Goal: Task Accomplishment & Management: Manage account settings

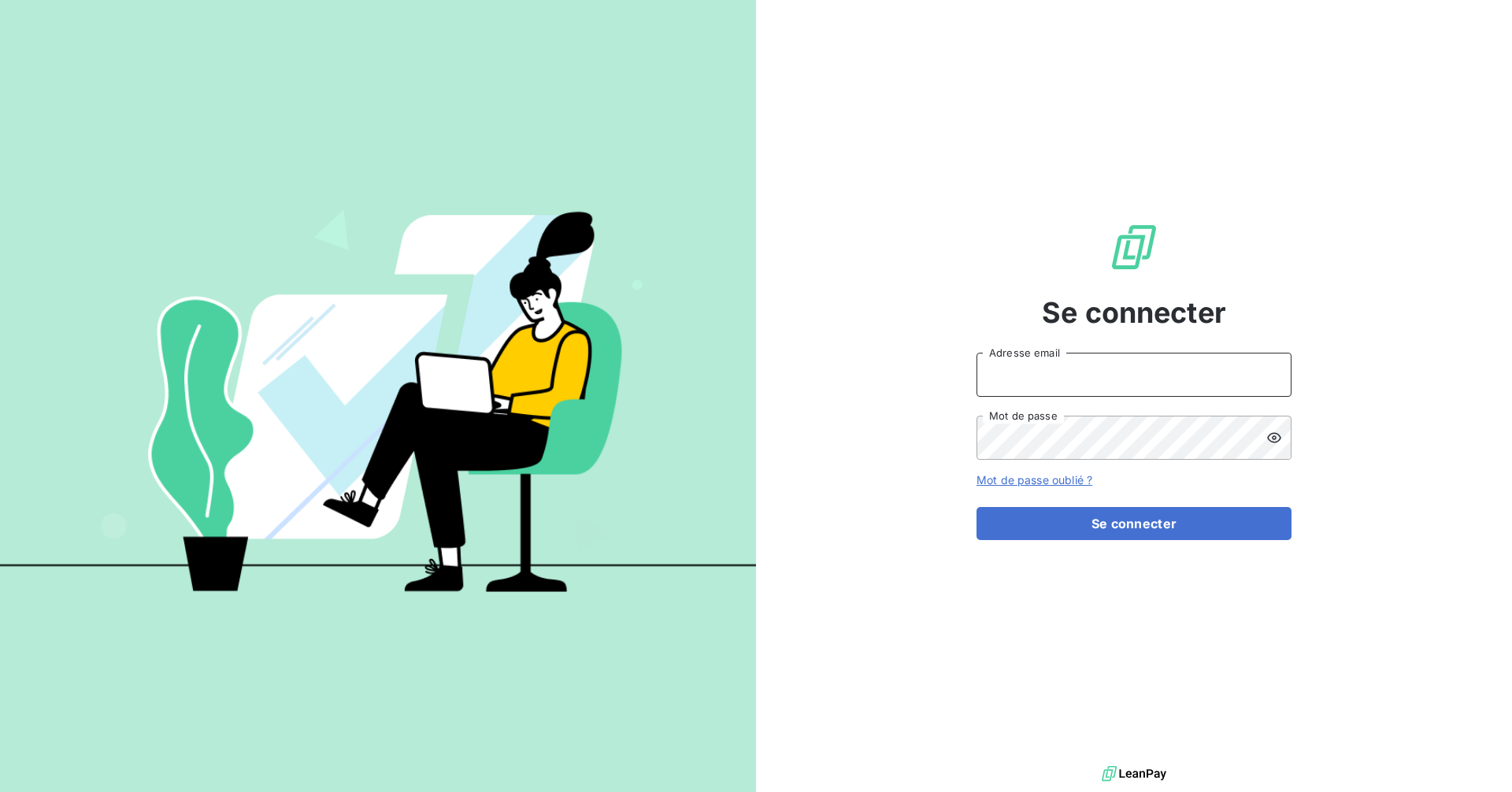
click at [1130, 373] on input "Adresse email" at bounding box center [1134, 375] width 315 height 44
click at [1129, 373] on input "Adresse email" at bounding box center [1134, 375] width 315 height 44
type input "[EMAIL_ADDRESS][DOMAIN_NAME]"
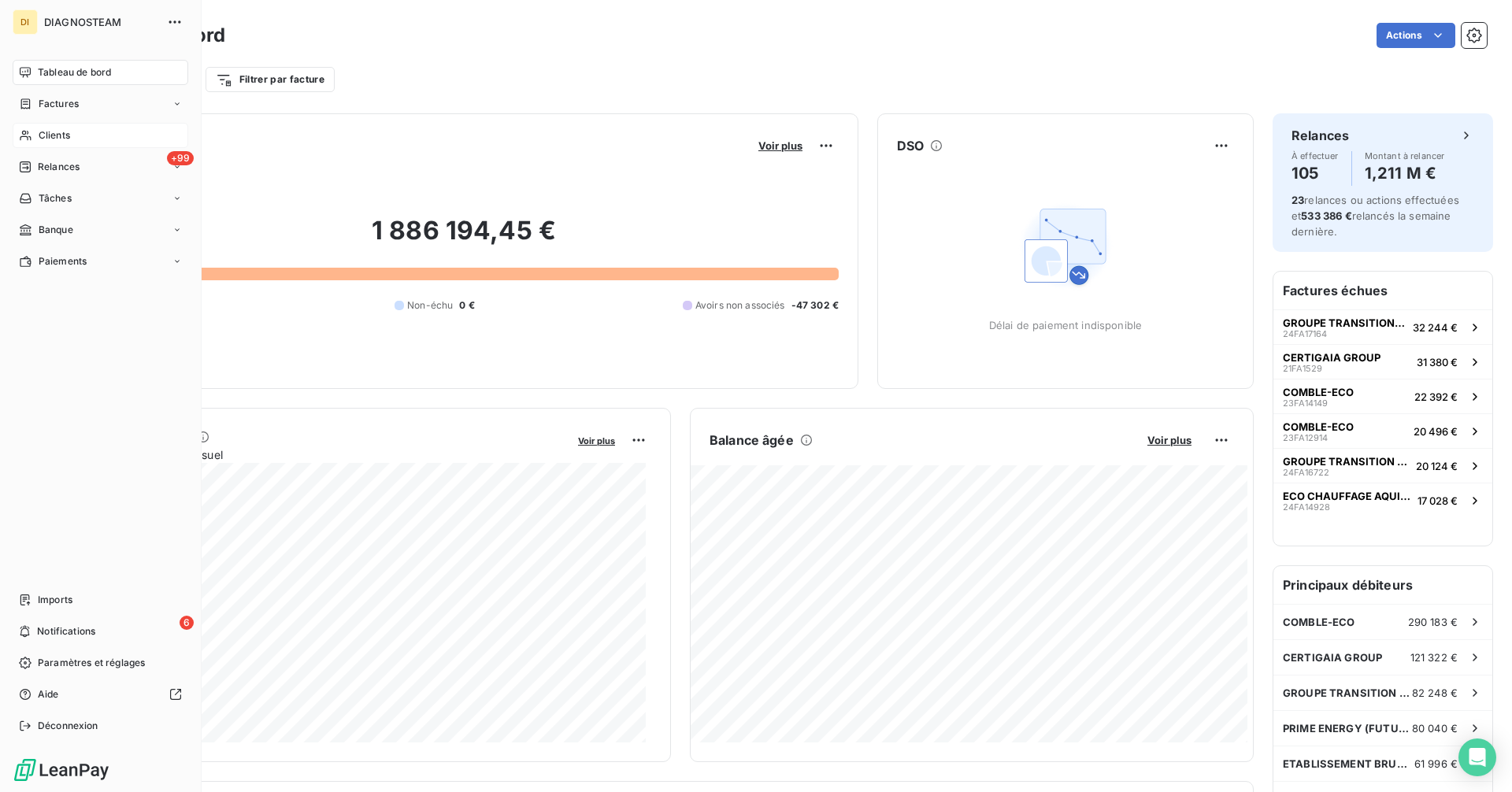
click at [52, 133] on span "Clients" at bounding box center [54, 135] width 31 height 14
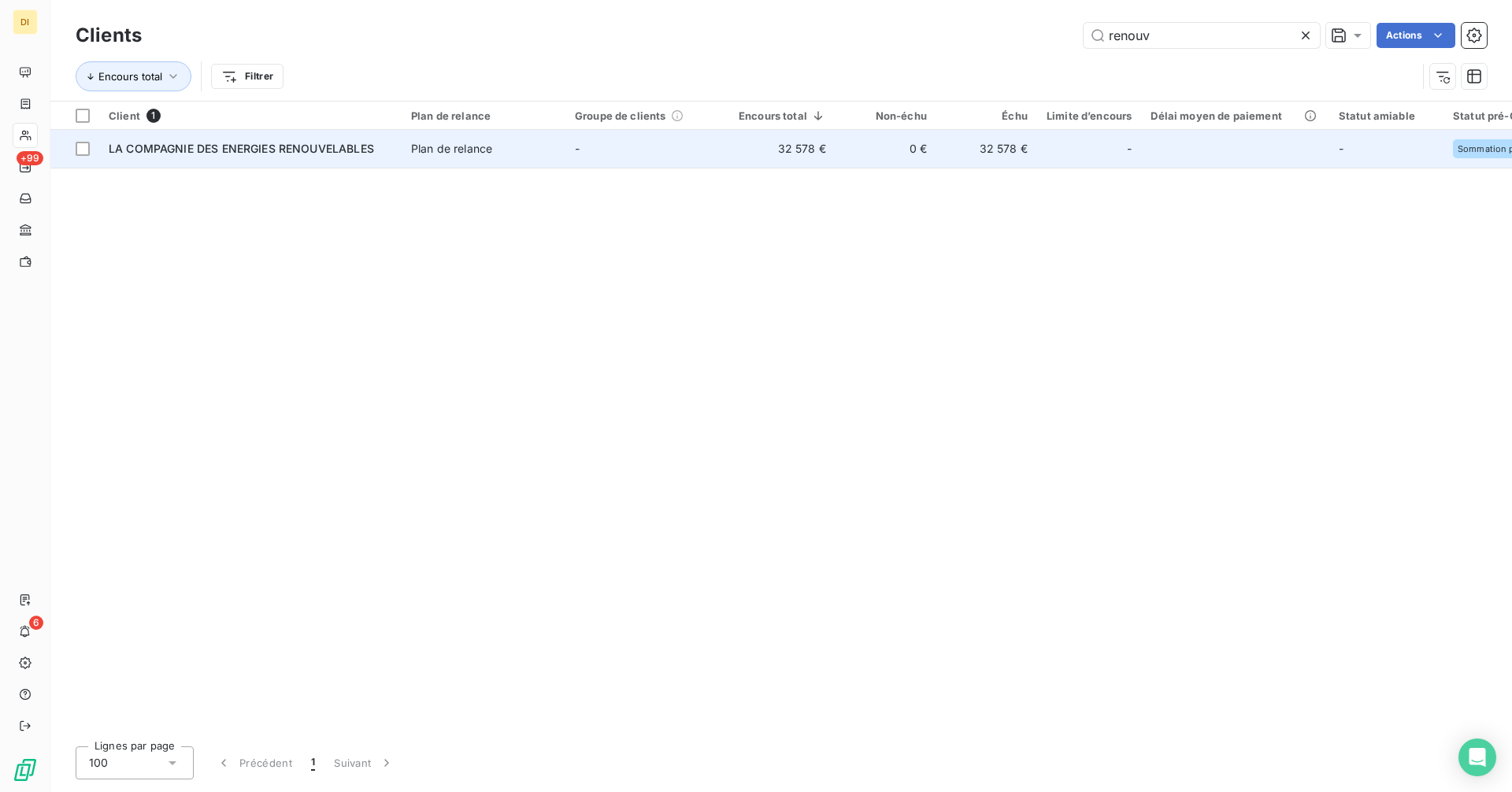
type input "renouv"
click at [511, 145] on span "Plan de relance" at bounding box center [483, 149] width 145 height 16
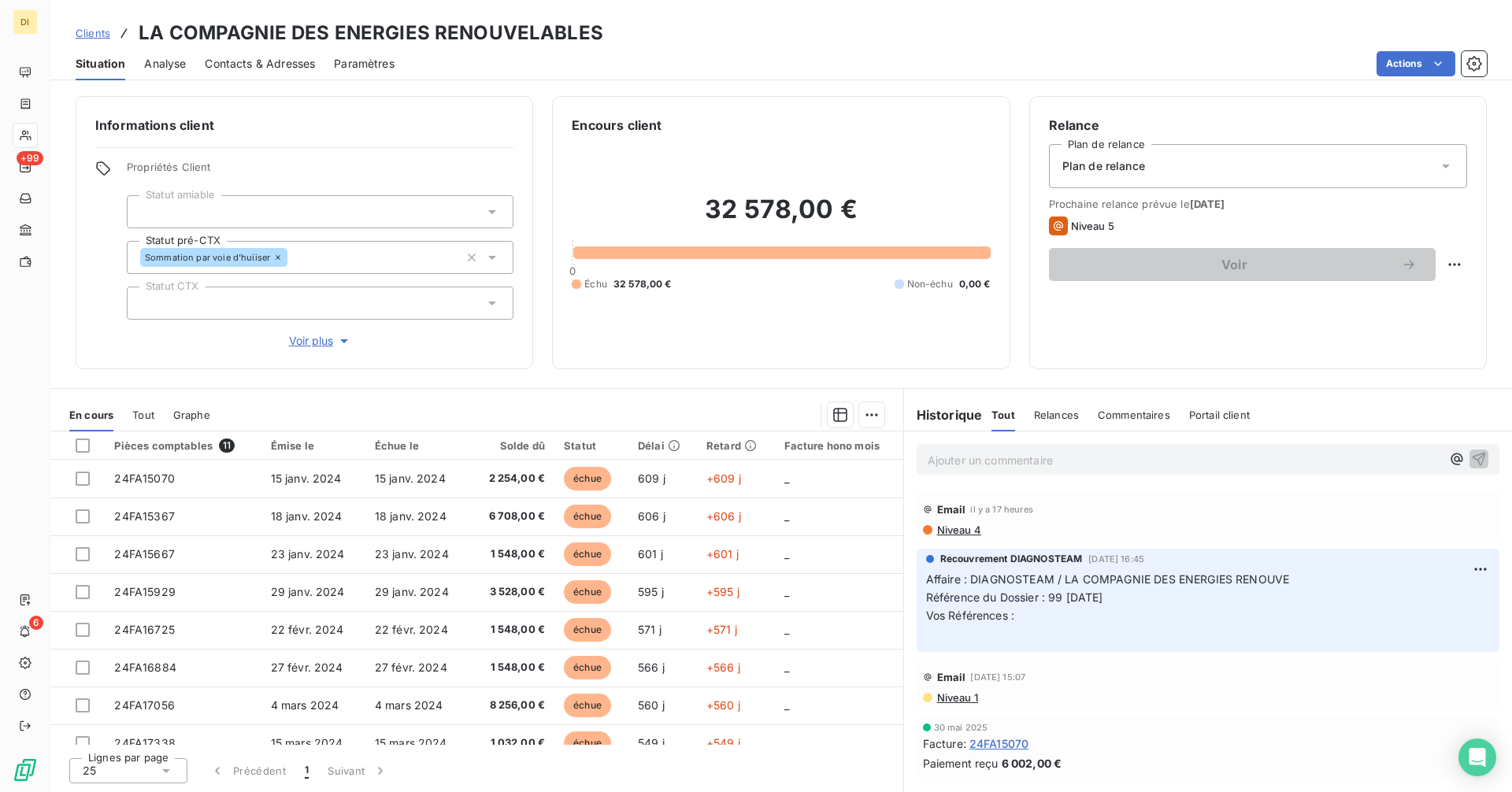
click at [1014, 466] on p "Ajouter un commentaire ﻿" at bounding box center [1185, 460] width 514 height 20
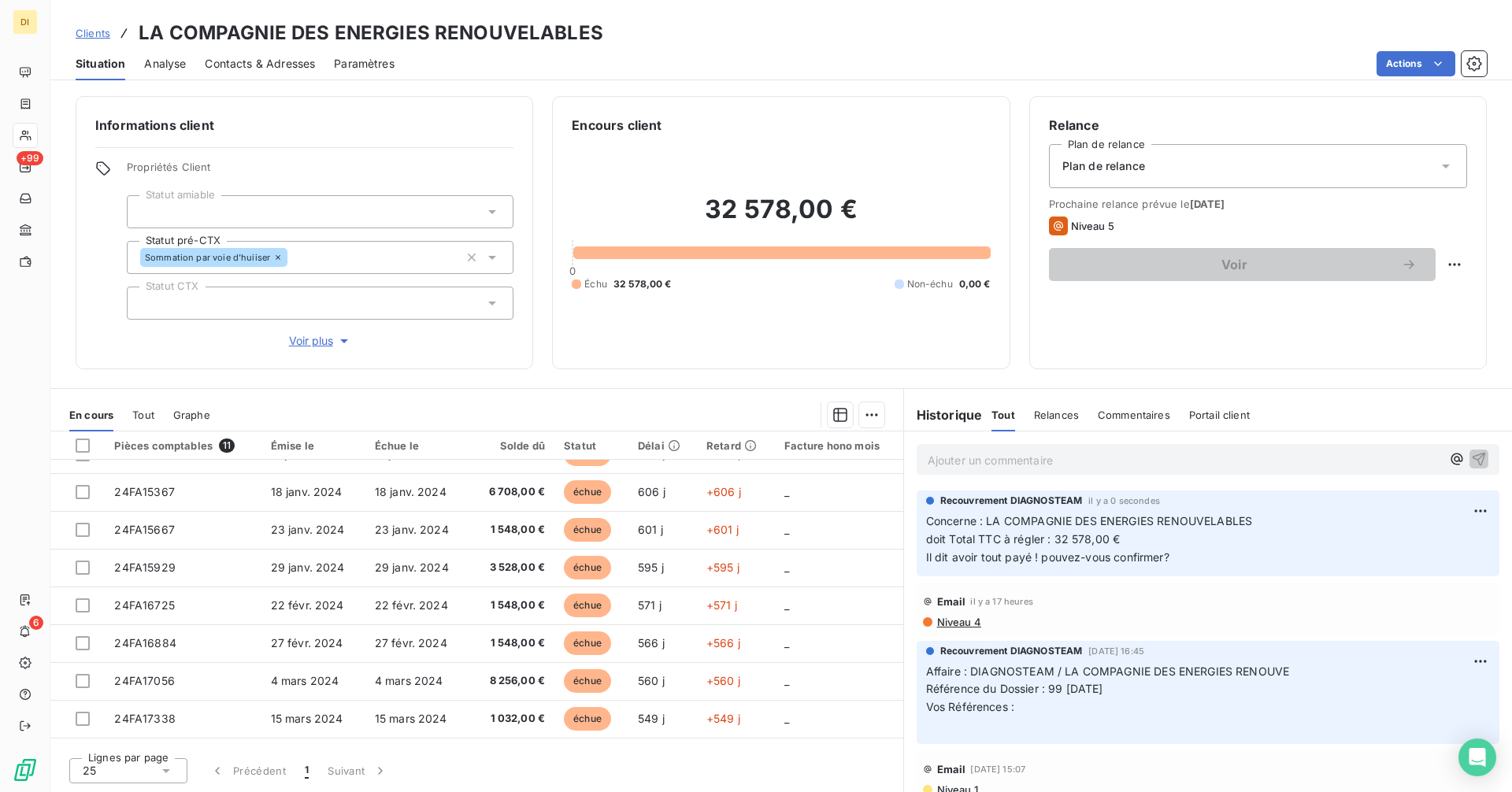
scroll to position [23, 0]
click at [94, 35] on span "Clients" at bounding box center [93, 32] width 35 height 13
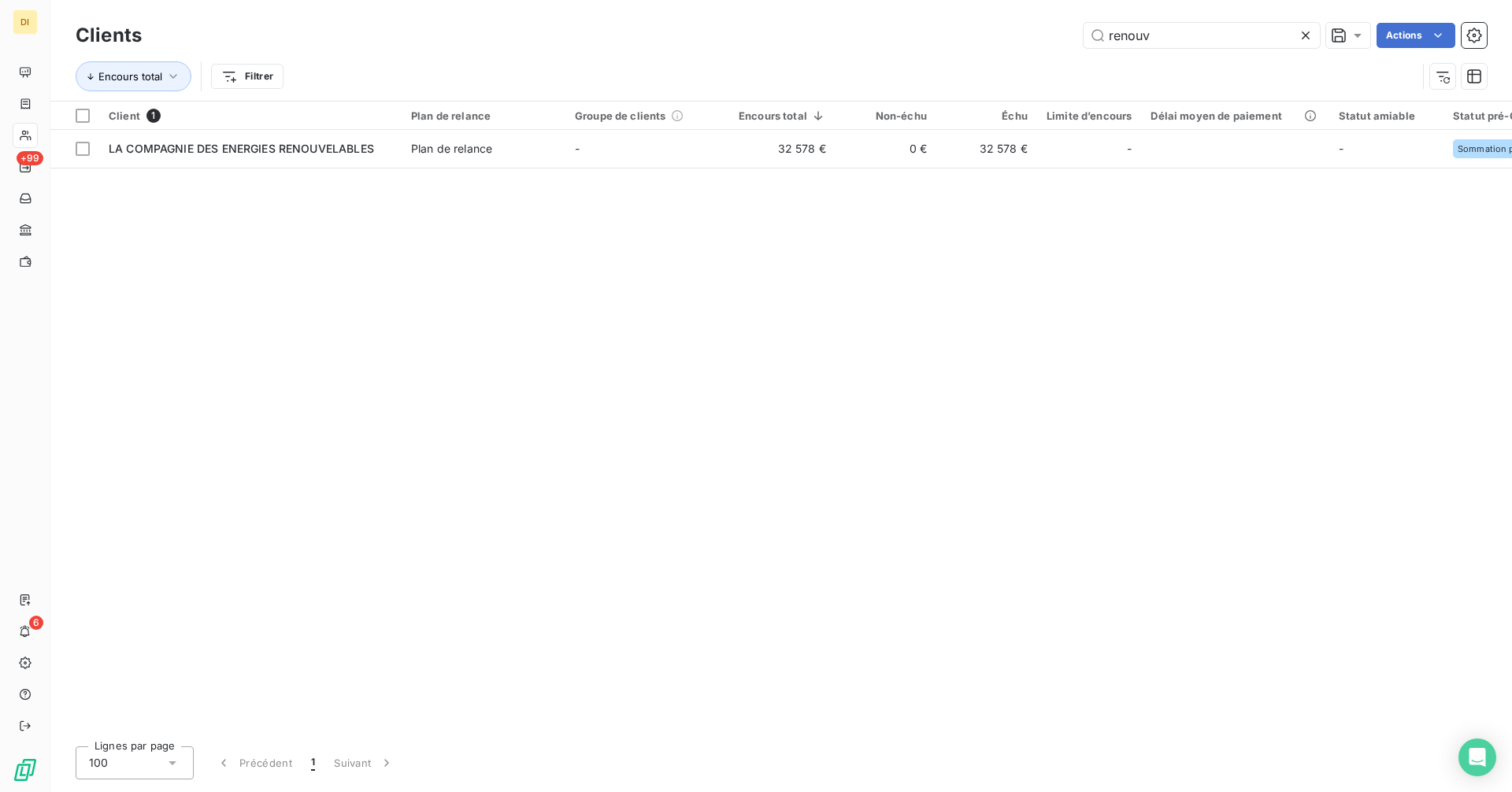
drag, startPoint x: 1126, startPoint y: 37, endPoint x: 857, endPoint y: 57, distance: 269.7
click at [868, 54] on div "Clients renouv Actions Encours total Filtrer" at bounding box center [781, 60] width 1411 height 82
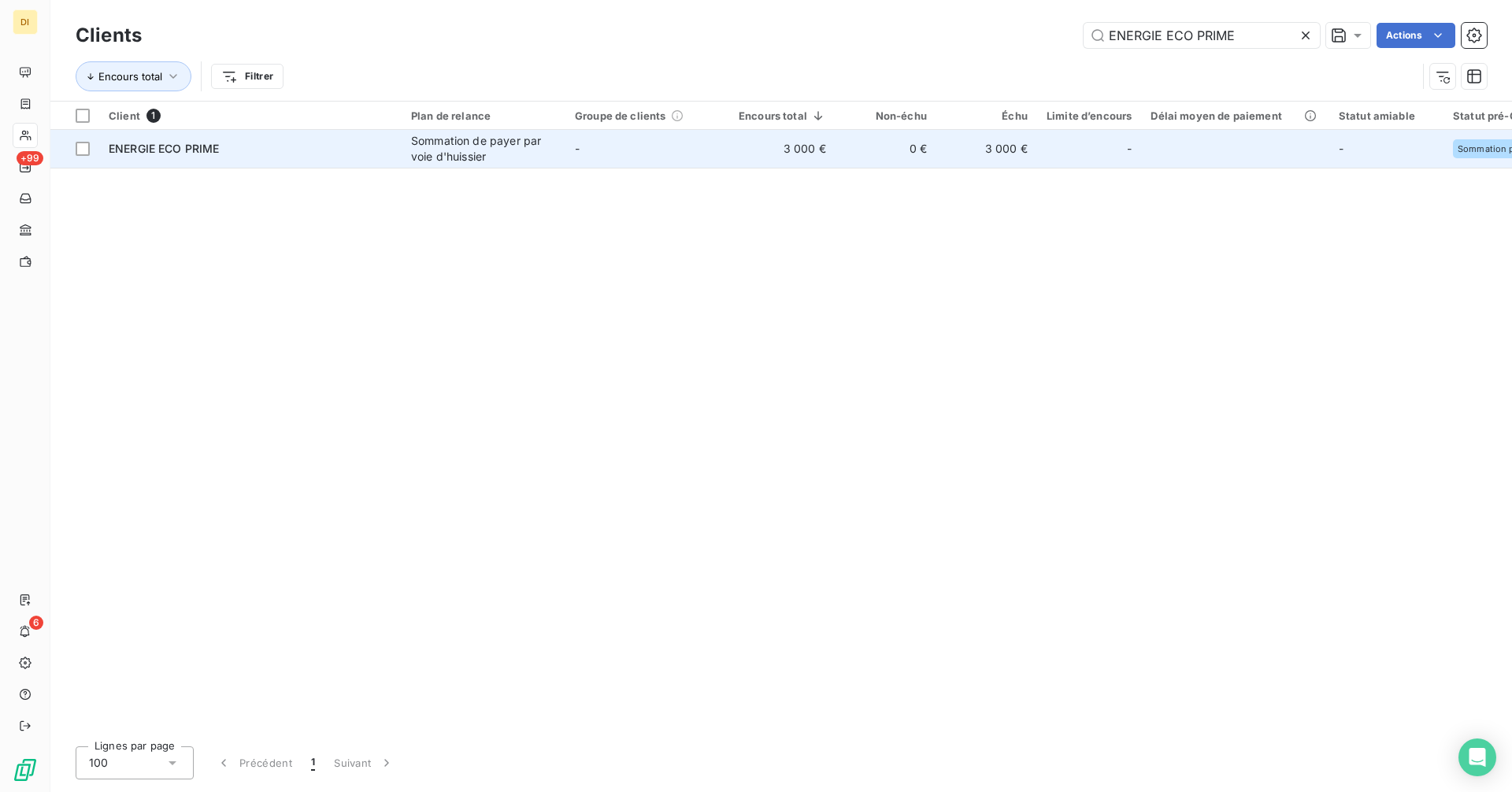
type input "ENERGIE ECO PRIME"
click at [467, 143] on div "Sommation de payer par voie d'huissier" at bounding box center [483, 148] width 145 height 31
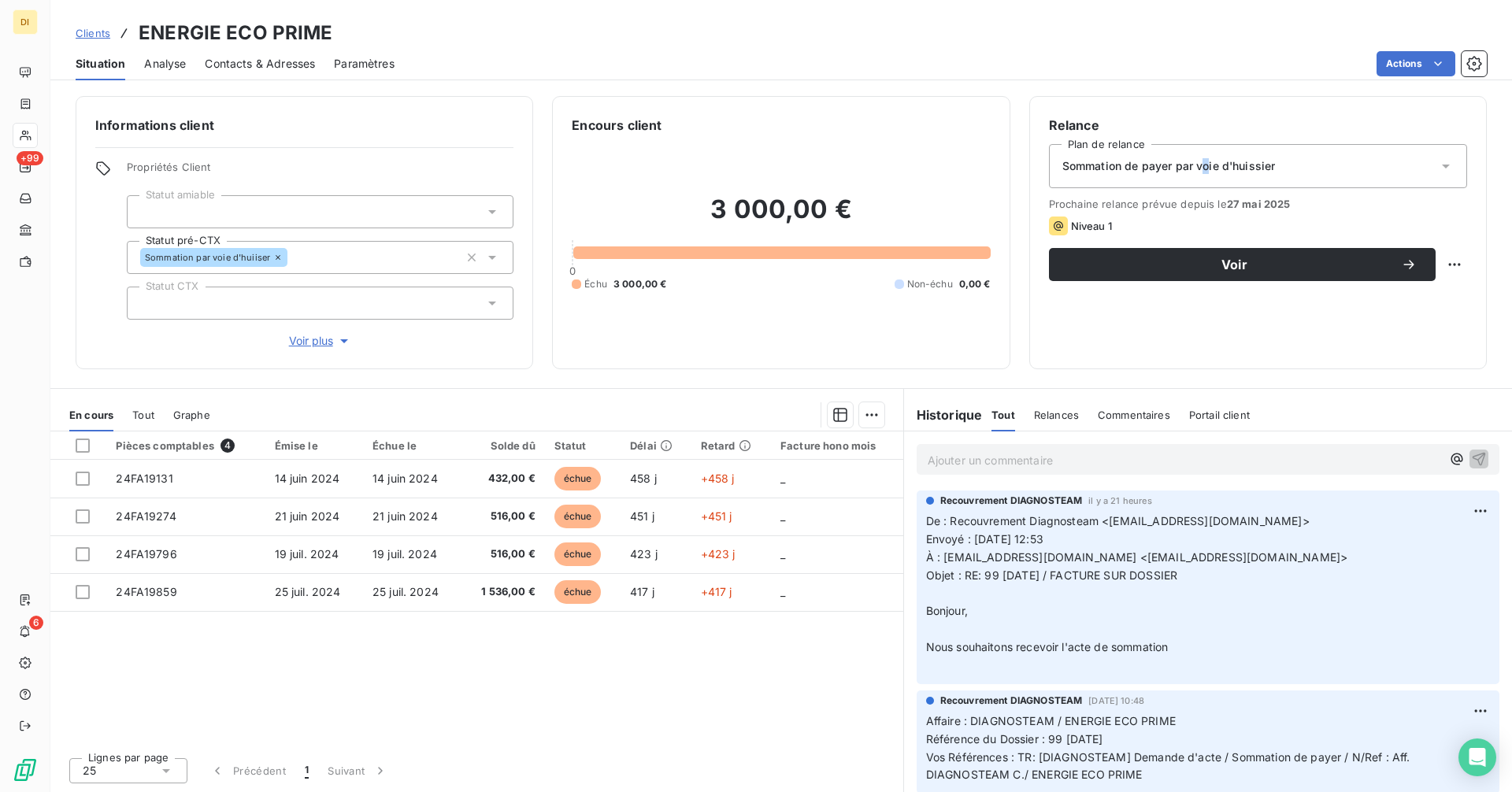
click at [1205, 173] on span "Sommation de payer par voie d'huissier" at bounding box center [1168, 166] width 213 height 16
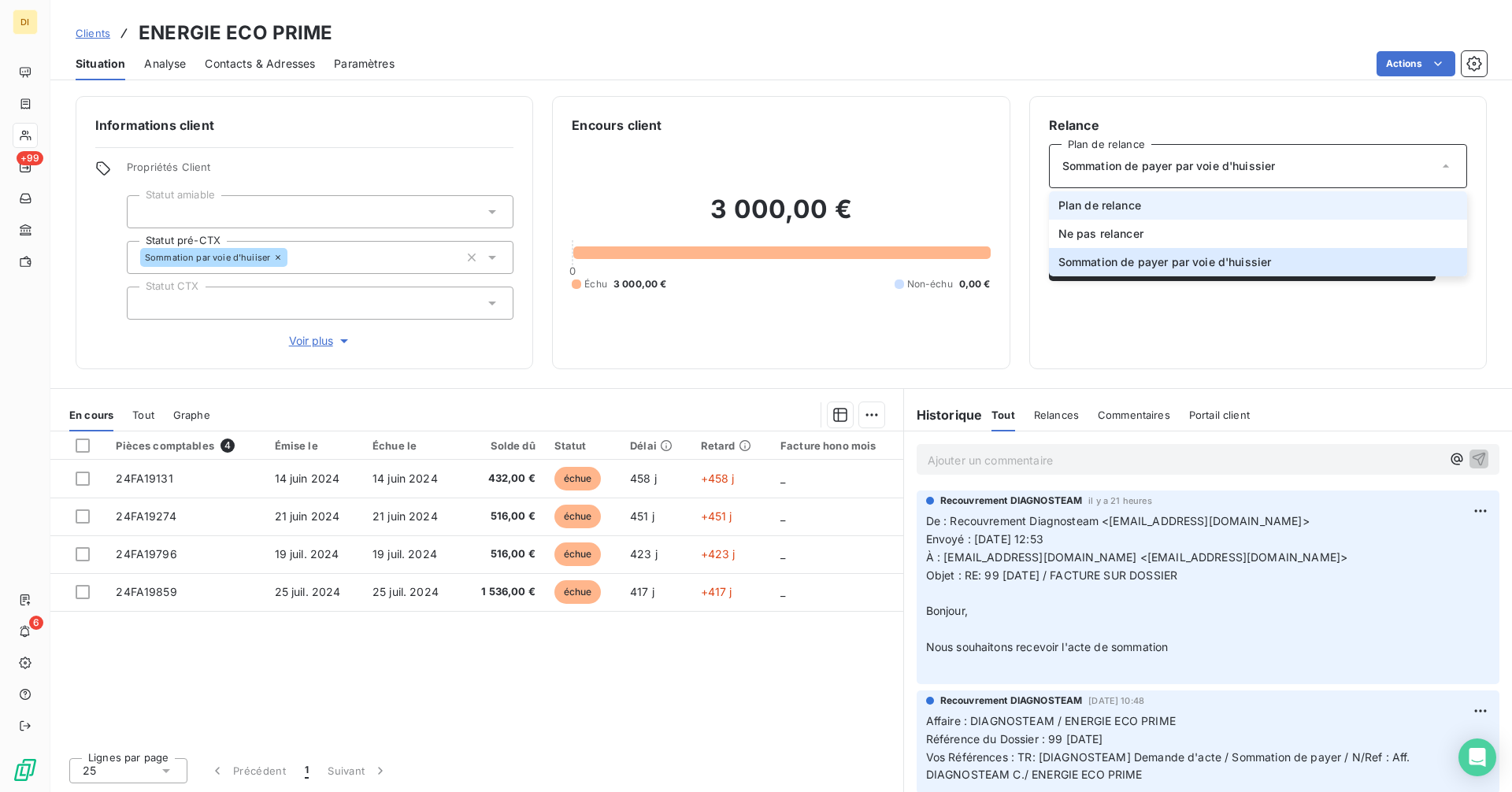
click at [1174, 206] on li "Plan de relance" at bounding box center [1258, 205] width 418 height 28
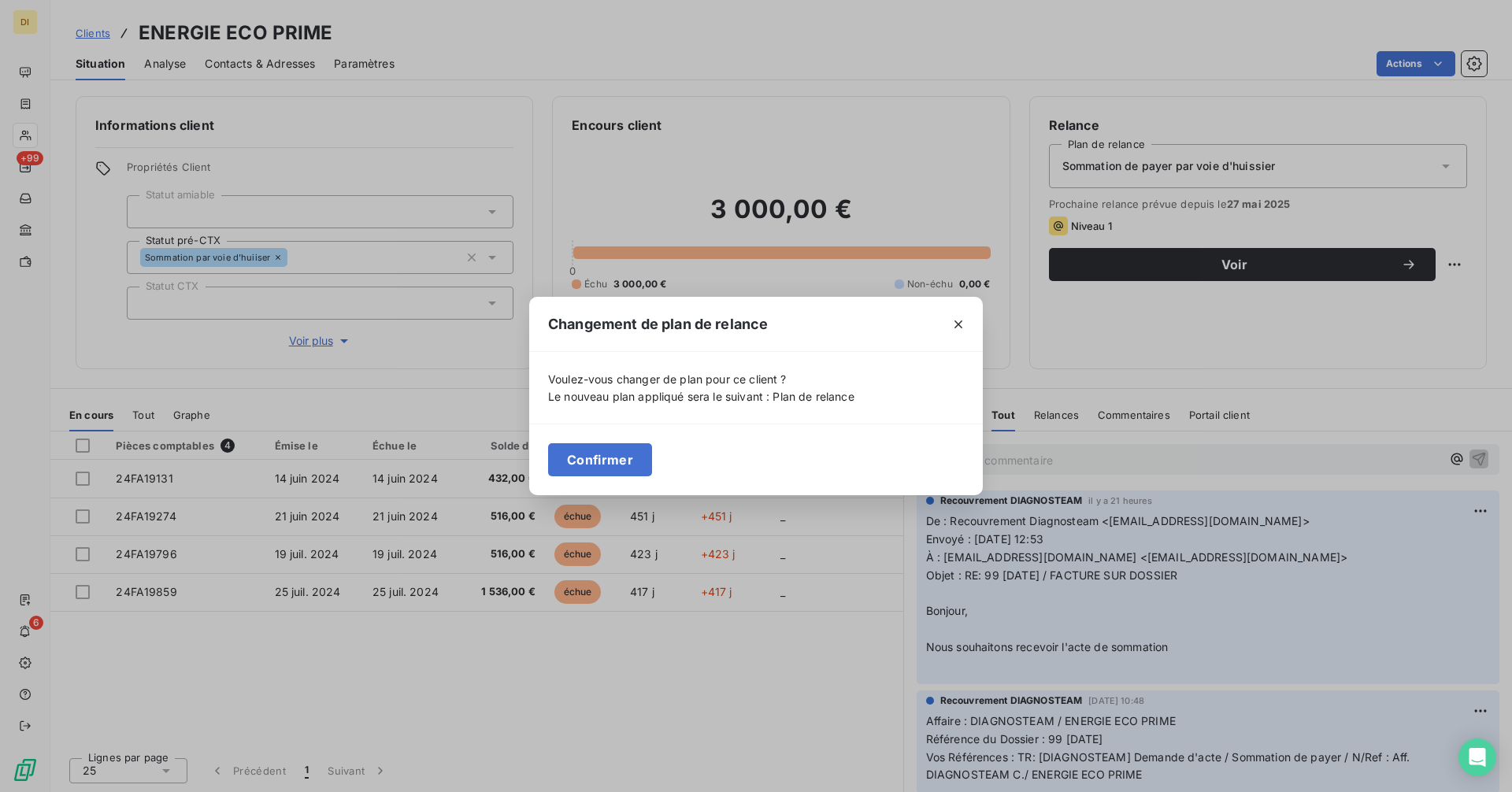
drag, startPoint x: 622, startPoint y: 462, endPoint x: 691, endPoint y: 422, distance: 79.8
click at [623, 462] on button "Confirmer" at bounding box center [600, 459] width 104 height 33
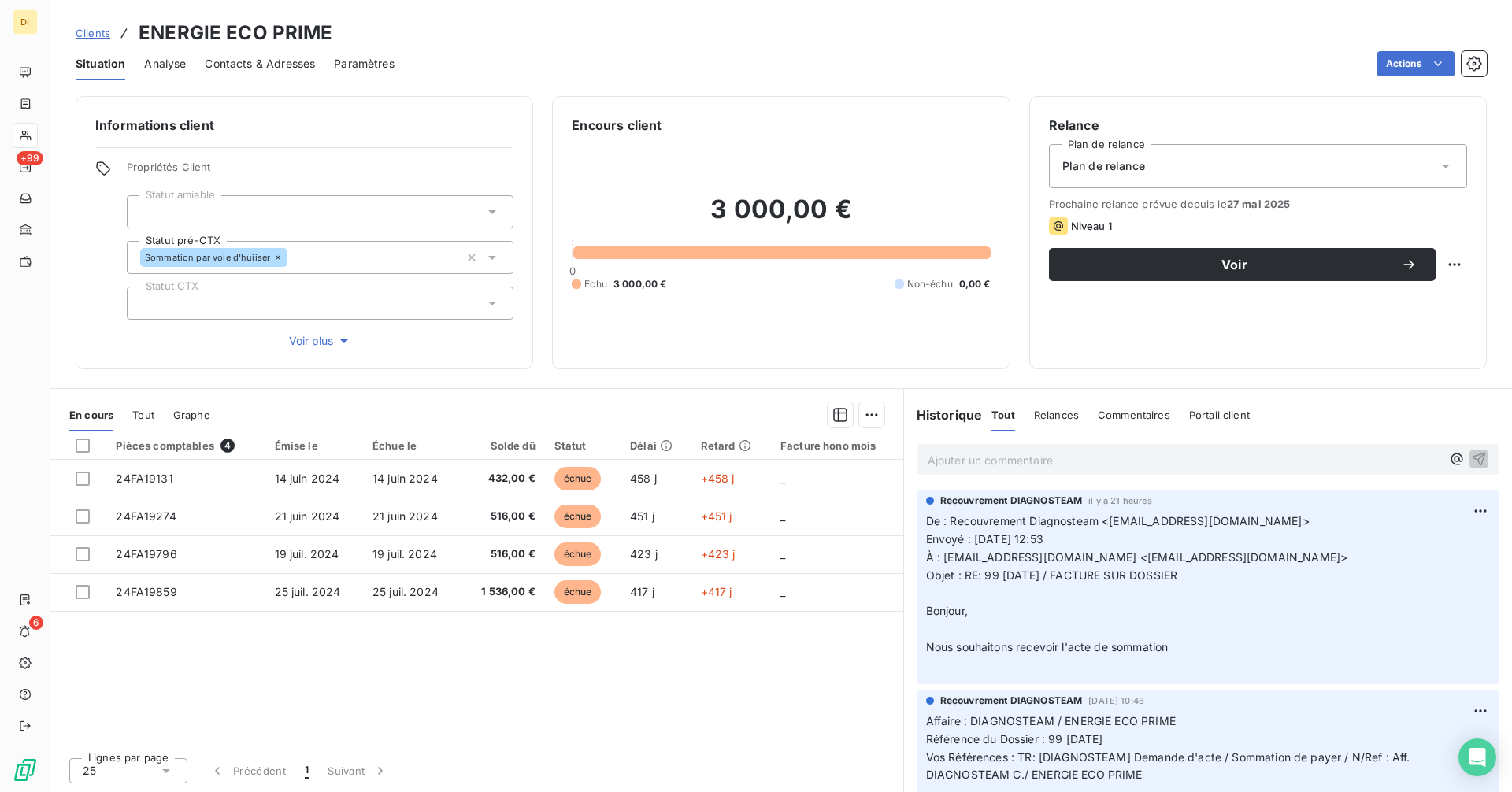
click at [270, 66] on span "Contacts & Adresses" at bounding box center [260, 64] width 111 height 16
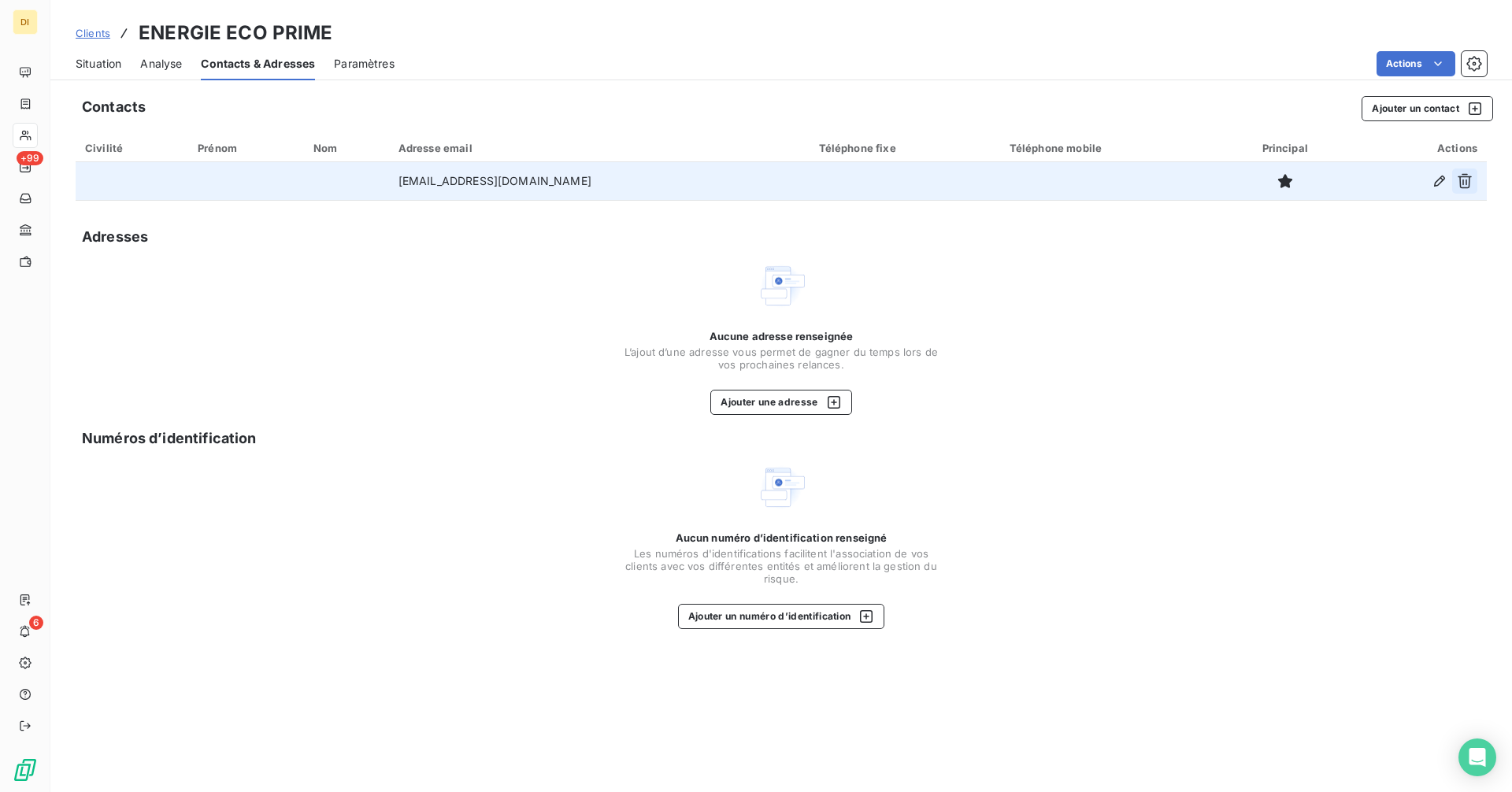
click at [1468, 183] on icon "button" at bounding box center [1464, 181] width 16 height 16
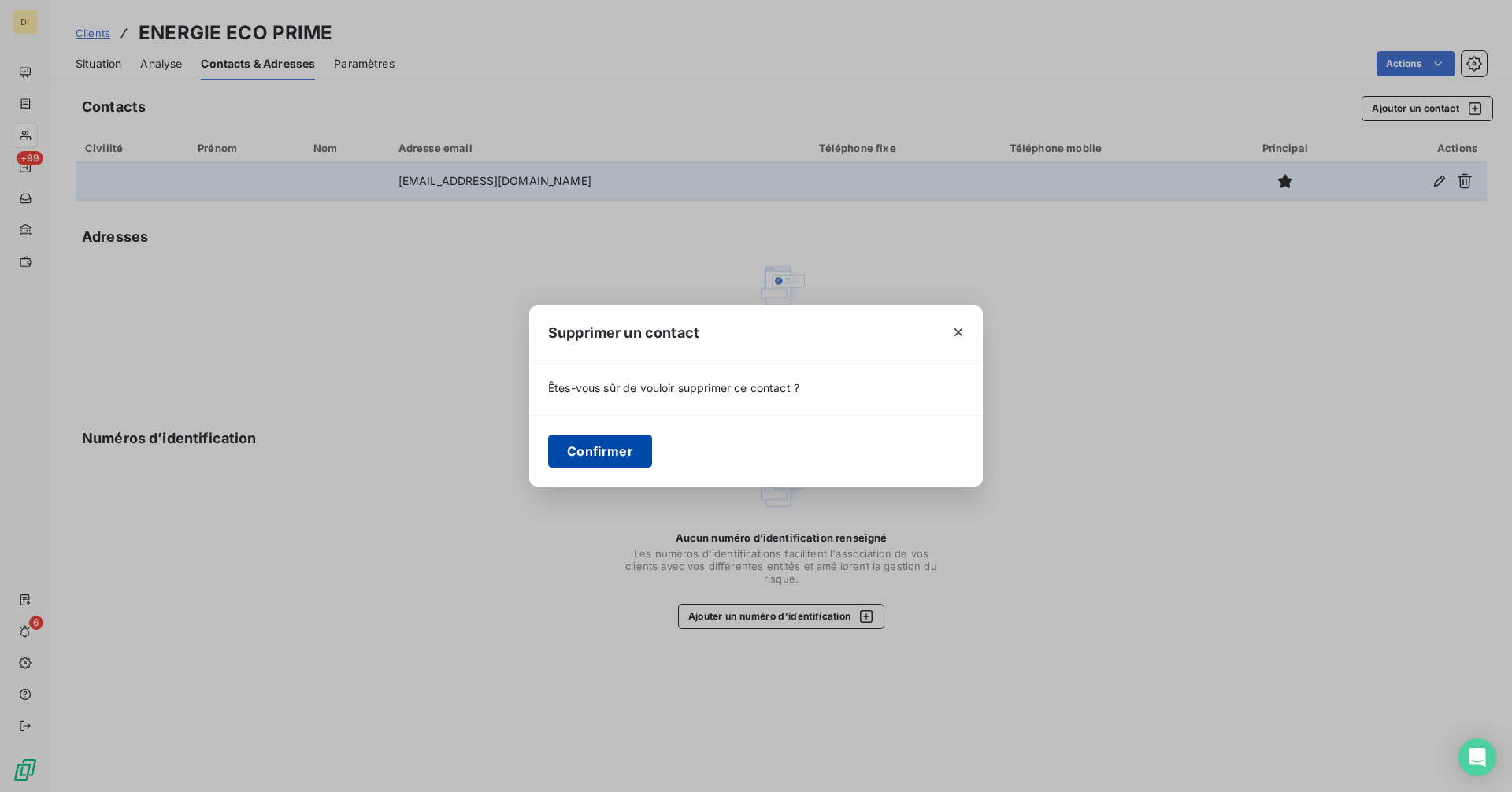
click at [625, 454] on button "Confirmer" at bounding box center [600, 451] width 104 height 33
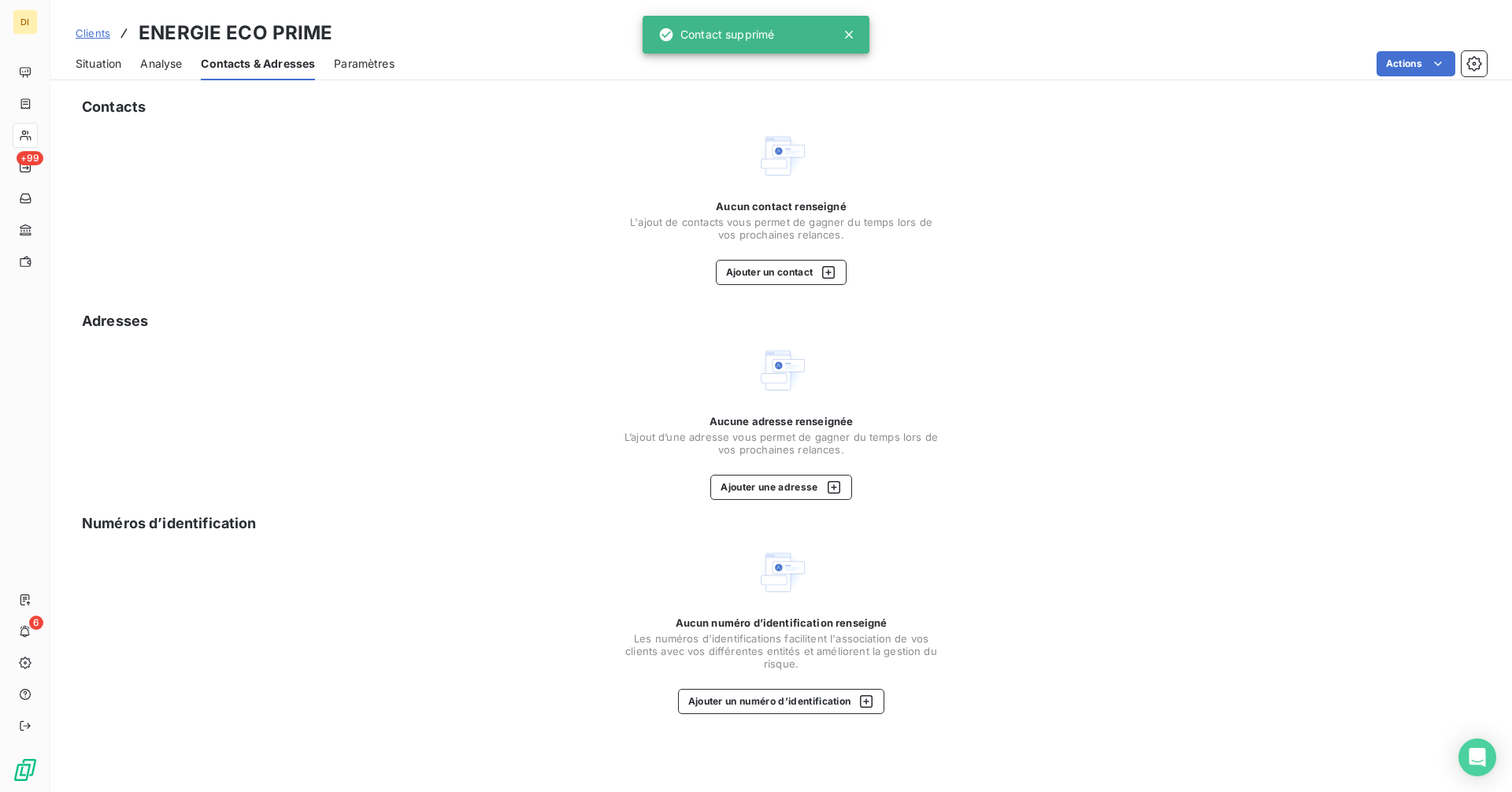
click at [108, 74] on div "Situation" at bounding box center [99, 64] width 46 height 33
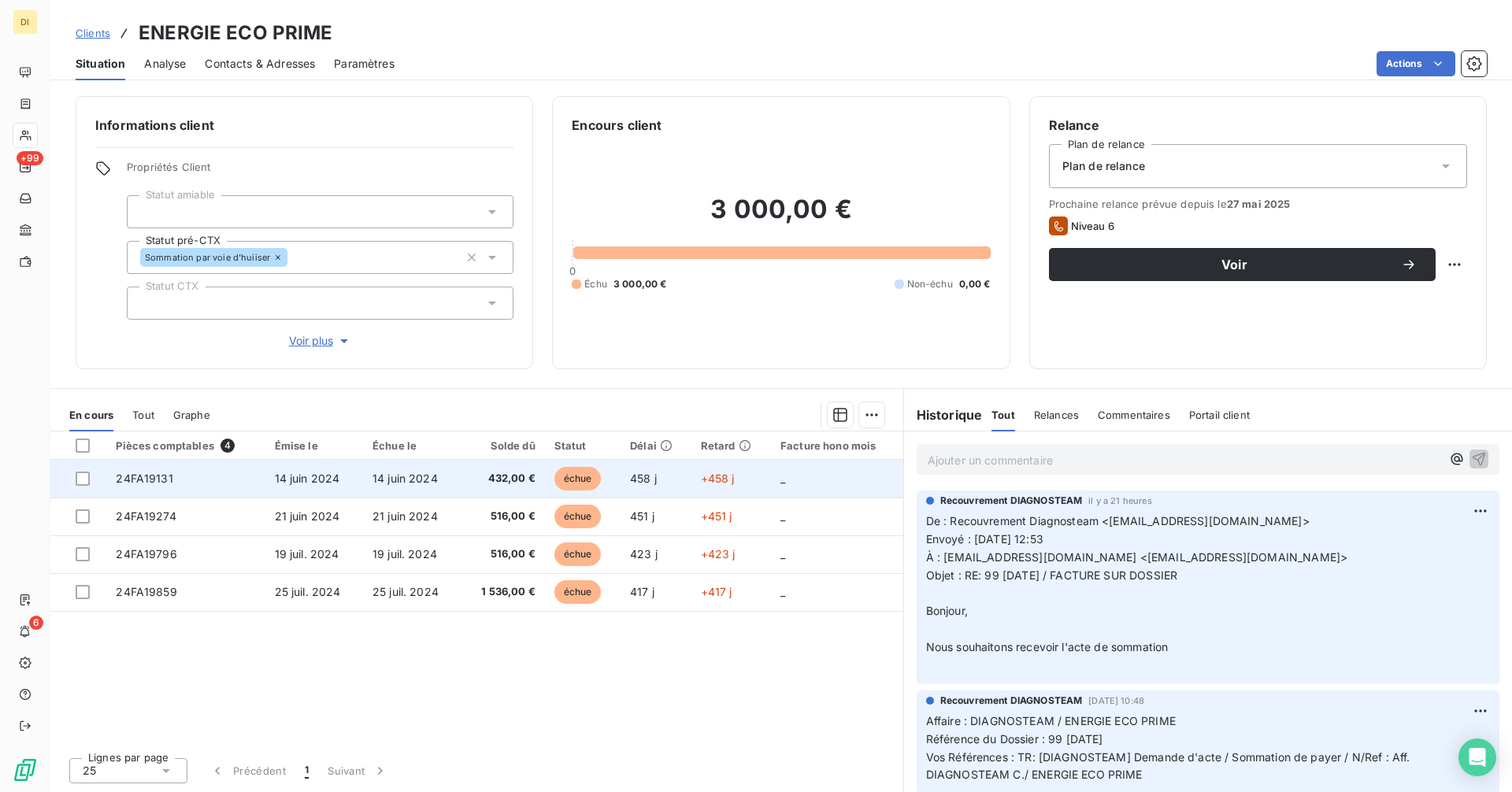
click at [384, 493] on td "14 juin 2024" at bounding box center [412, 479] width 98 height 37
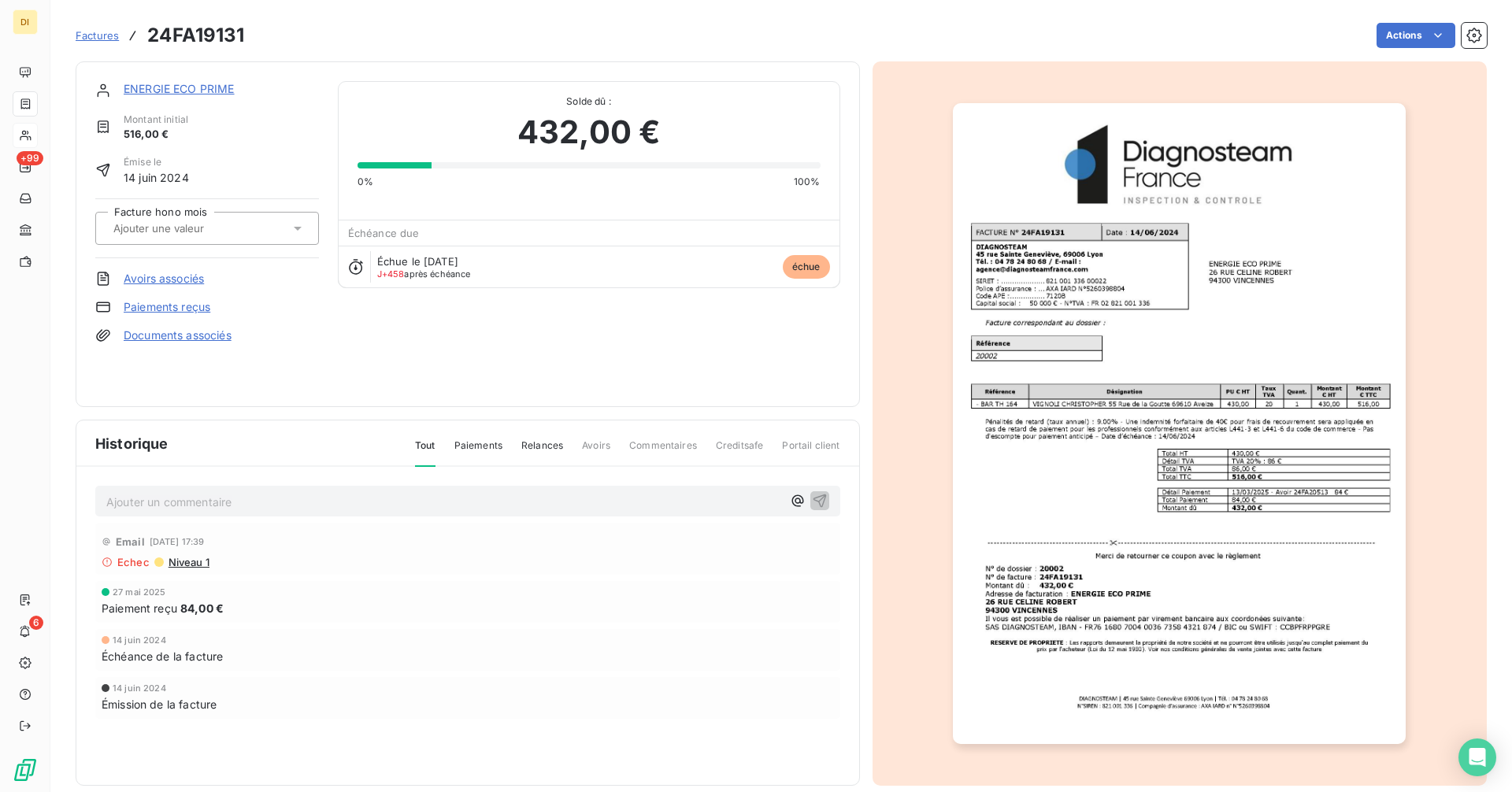
click at [208, 37] on h3 "24FA19131" at bounding box center [196, 35] width 97 height 28
click at [208, 36] on h3 "24FA19131" at bounding box center [196, 35] width 97 height 28
copy h3 "24FA19131"
click at [173, 86] on link "ENERGIE ECO PRIME" at bounding box center [179, 88] width 111 height 14
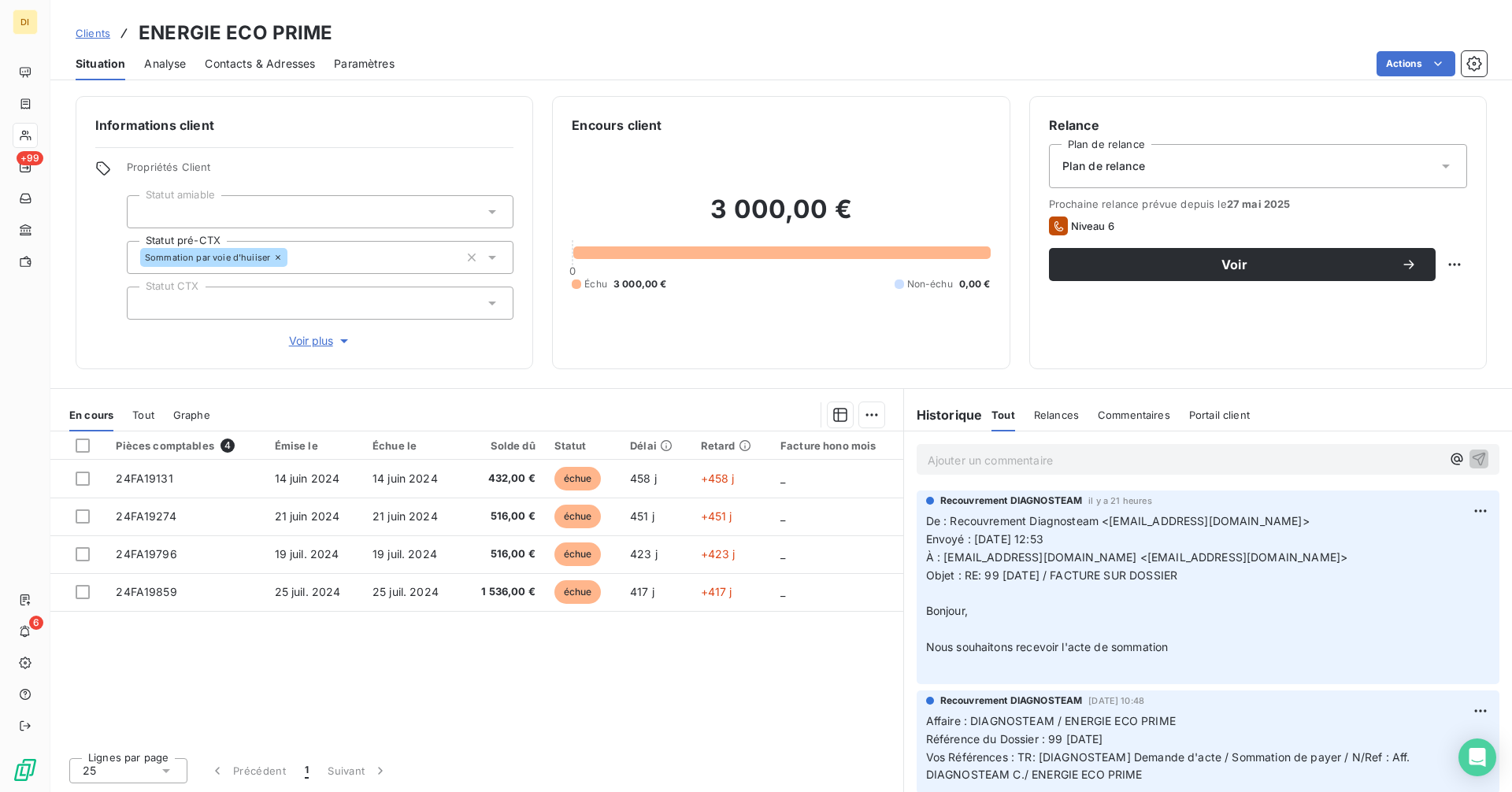
click at [268, 64] on span "Contacts & Adresses" at bounding box center [260, 64] width 111 height 16
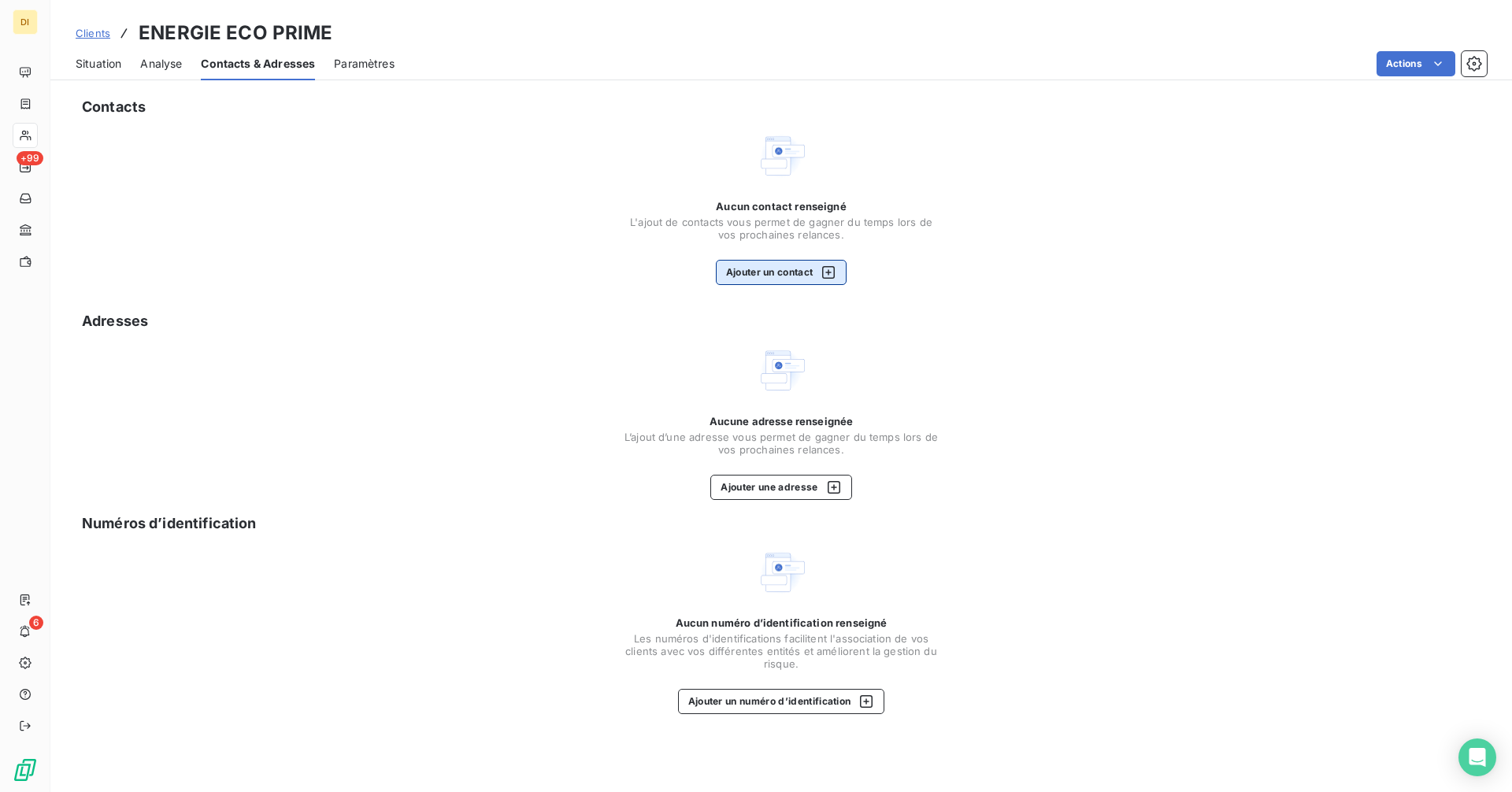
click at [799, 275] on button "Ajouter un contact" at bounding box center [782, 273] width 132 height 26
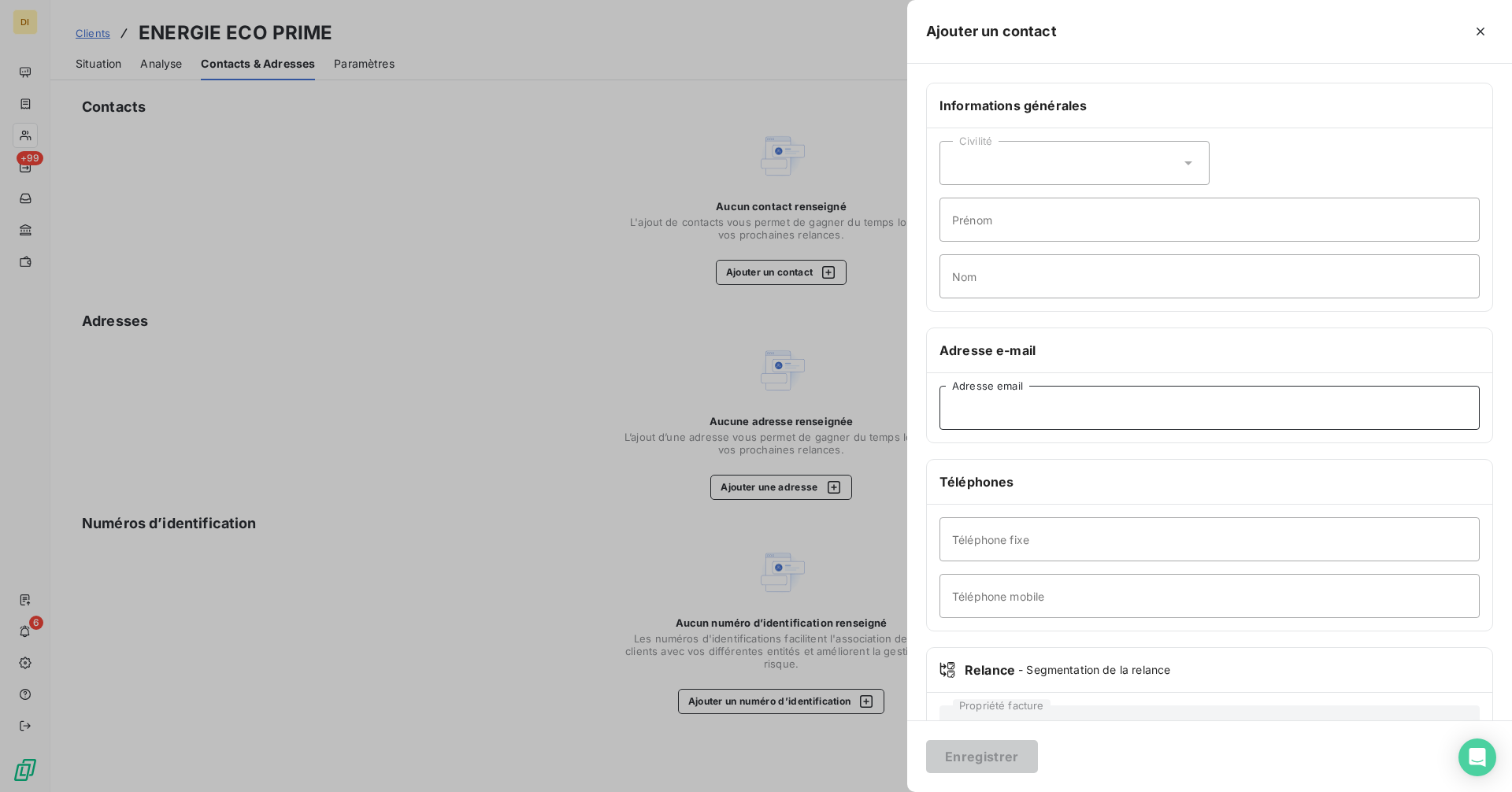
click at [1019, 407] on input "Adresse email" at bounding box center [1209, 408] width 540 height 44
click at [1020, 410] on input "Adresse email" at bounding box center [1209, 408] width 540 height 44
paste input "[EMAIL_ADDRESS][DOMAIN_NAME]"
type input "[EMAIL_ADDRESS][DOMAIN_NAME]"
click at [981, 767] on button "Enregistrer" at bounding box center [981, 756] width 111 height 33
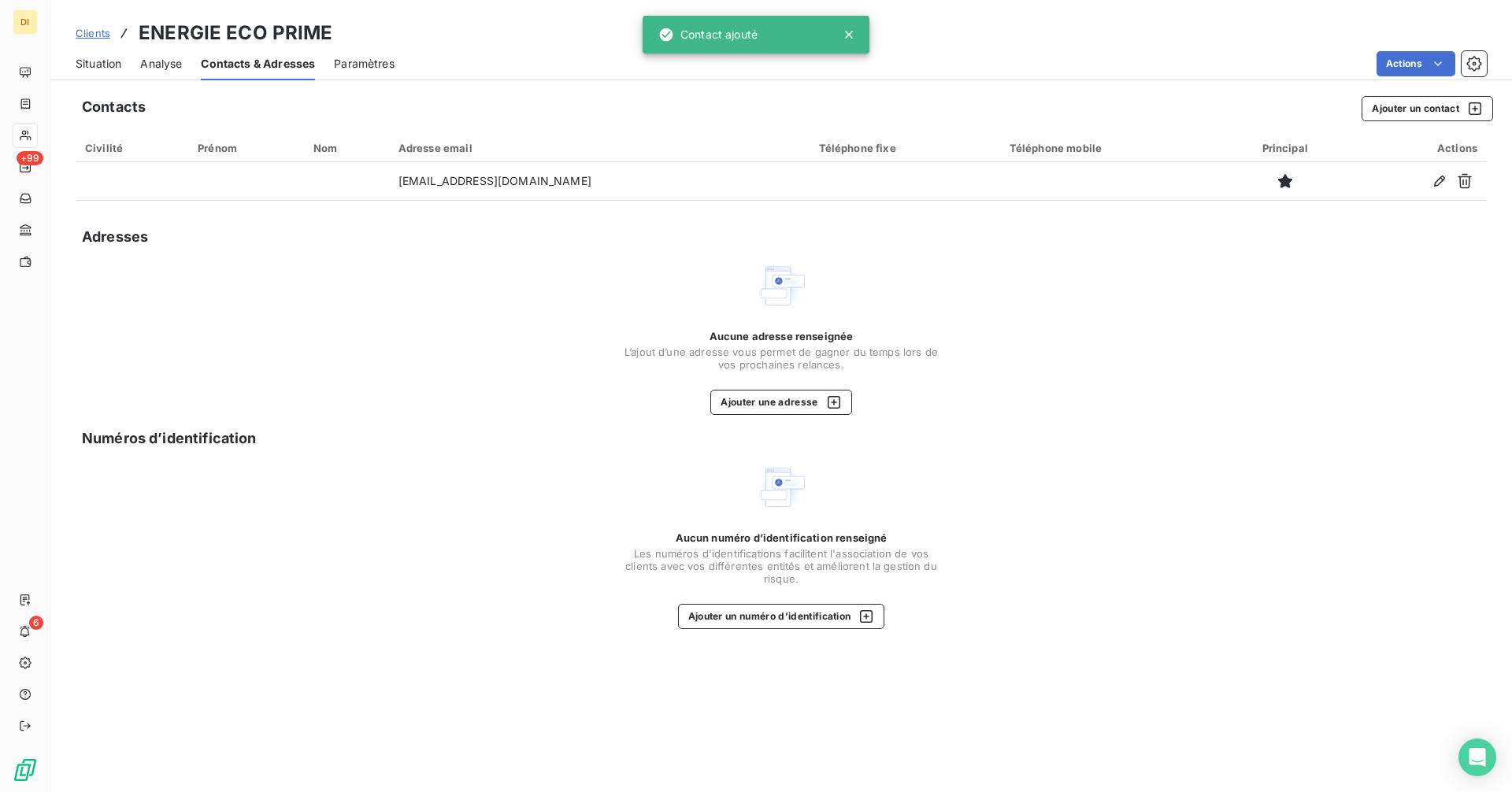
click at [103, 68] on span "Situation" at bounding box center [99, 64] width 46 height 16
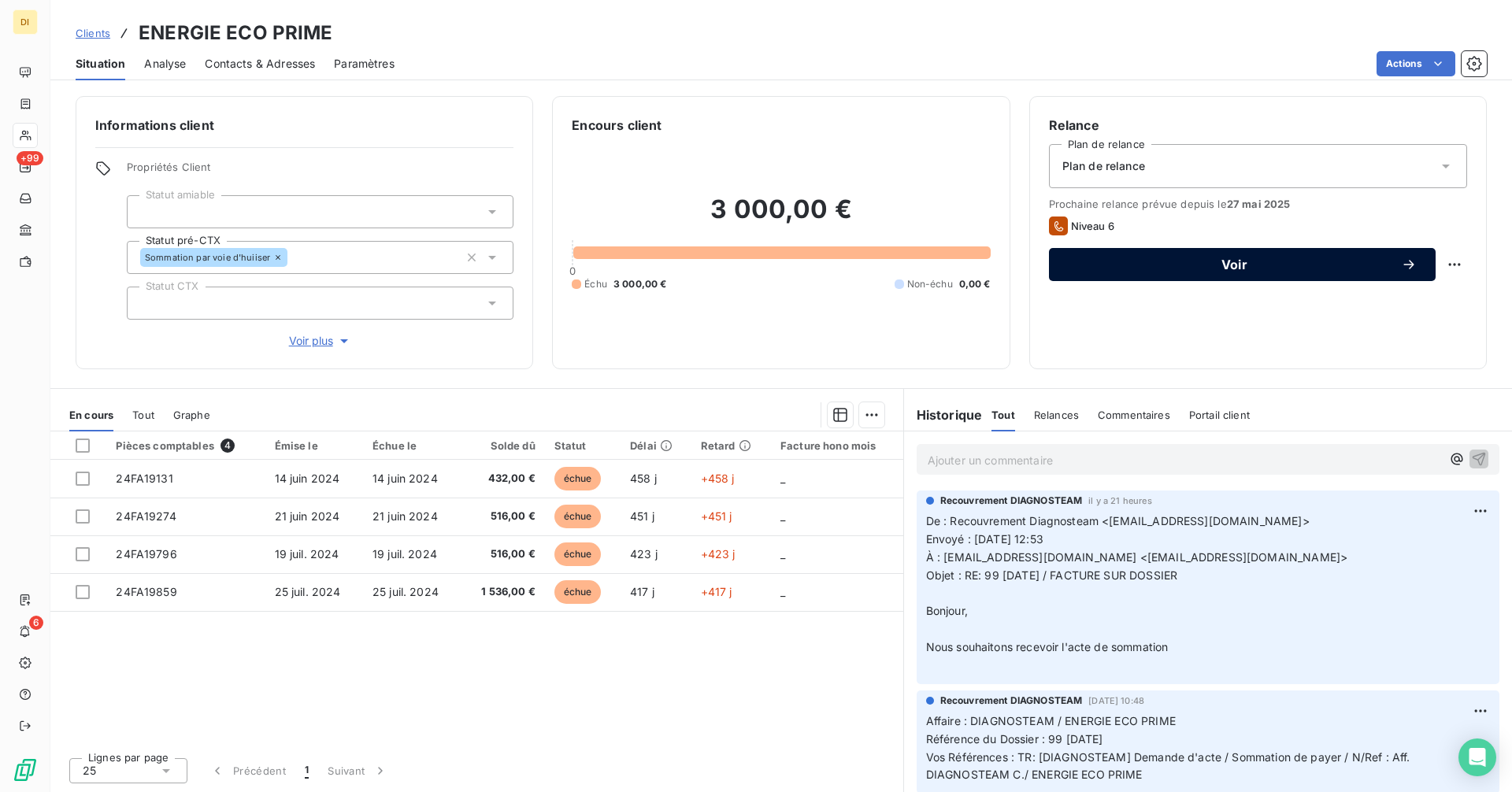
click at [1174, 256] on button "Voir" at bounding box center [1242, 265] width 387 height 33
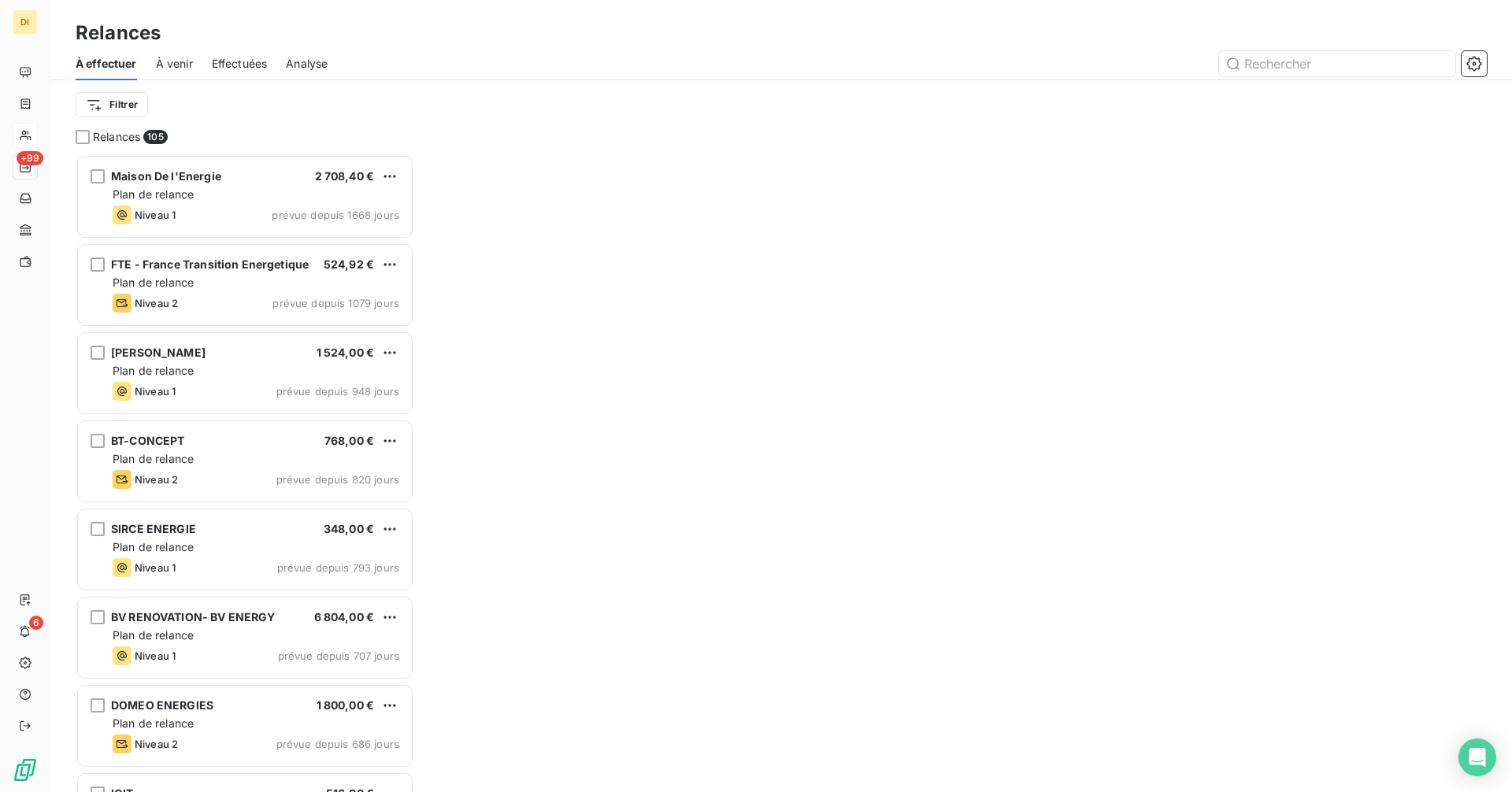
scroll to position [13, 13]
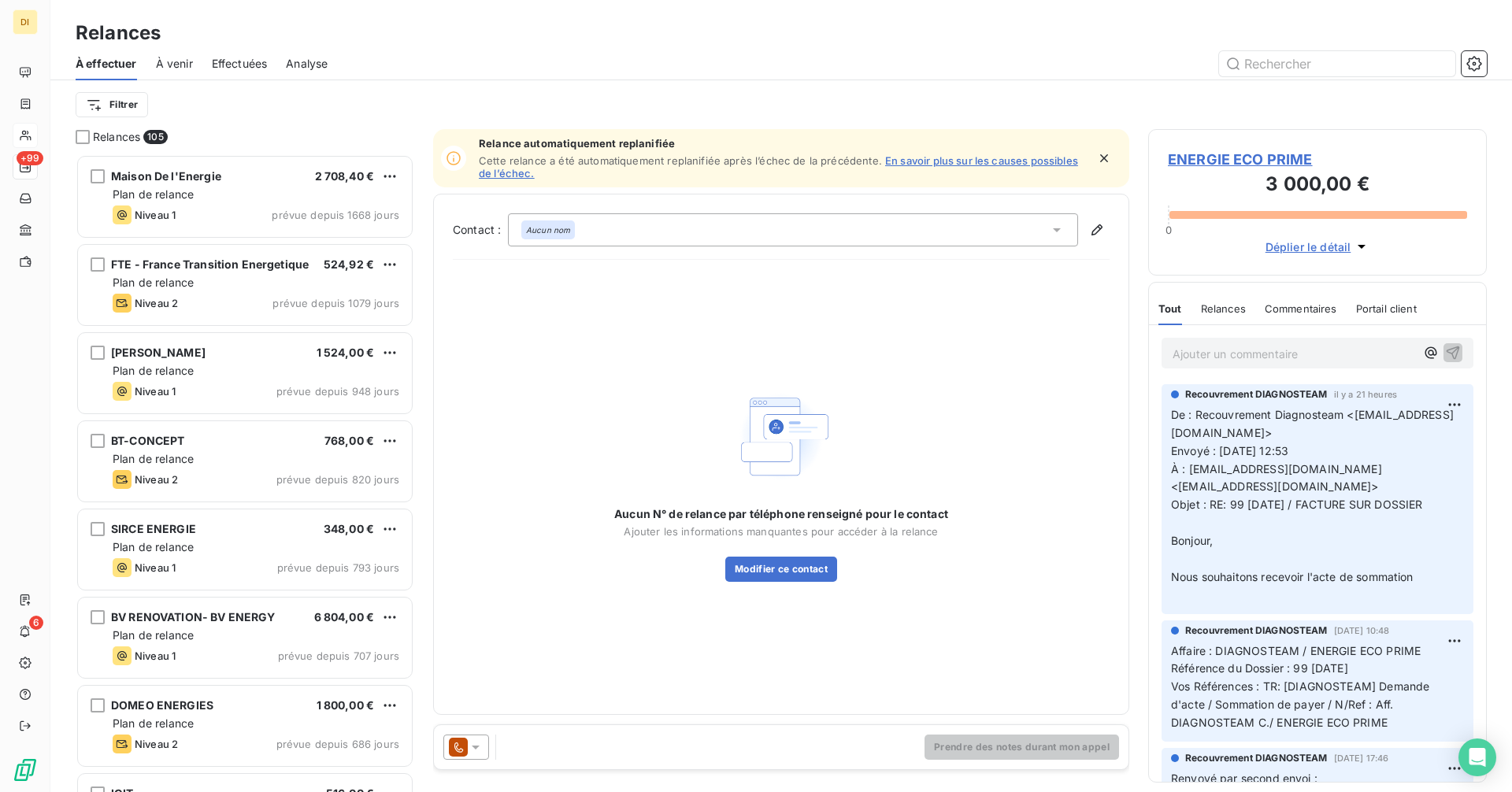
click at [472, 748] on icon at bounding box center [475, 747] width 16 height 16
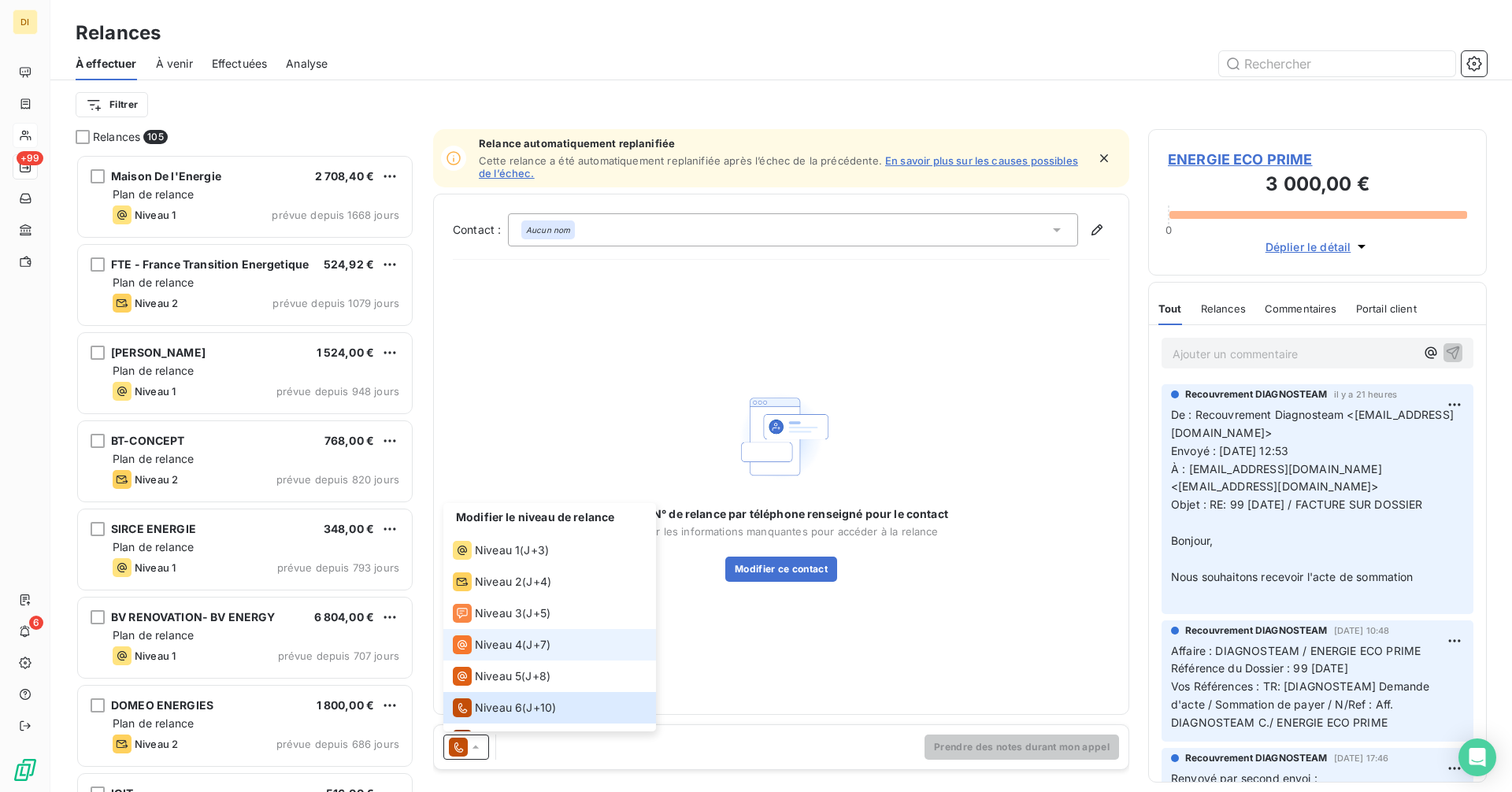
click at [499, 643] on span "Niveau 4" at bounding box center [498, 645] width 48 height 16
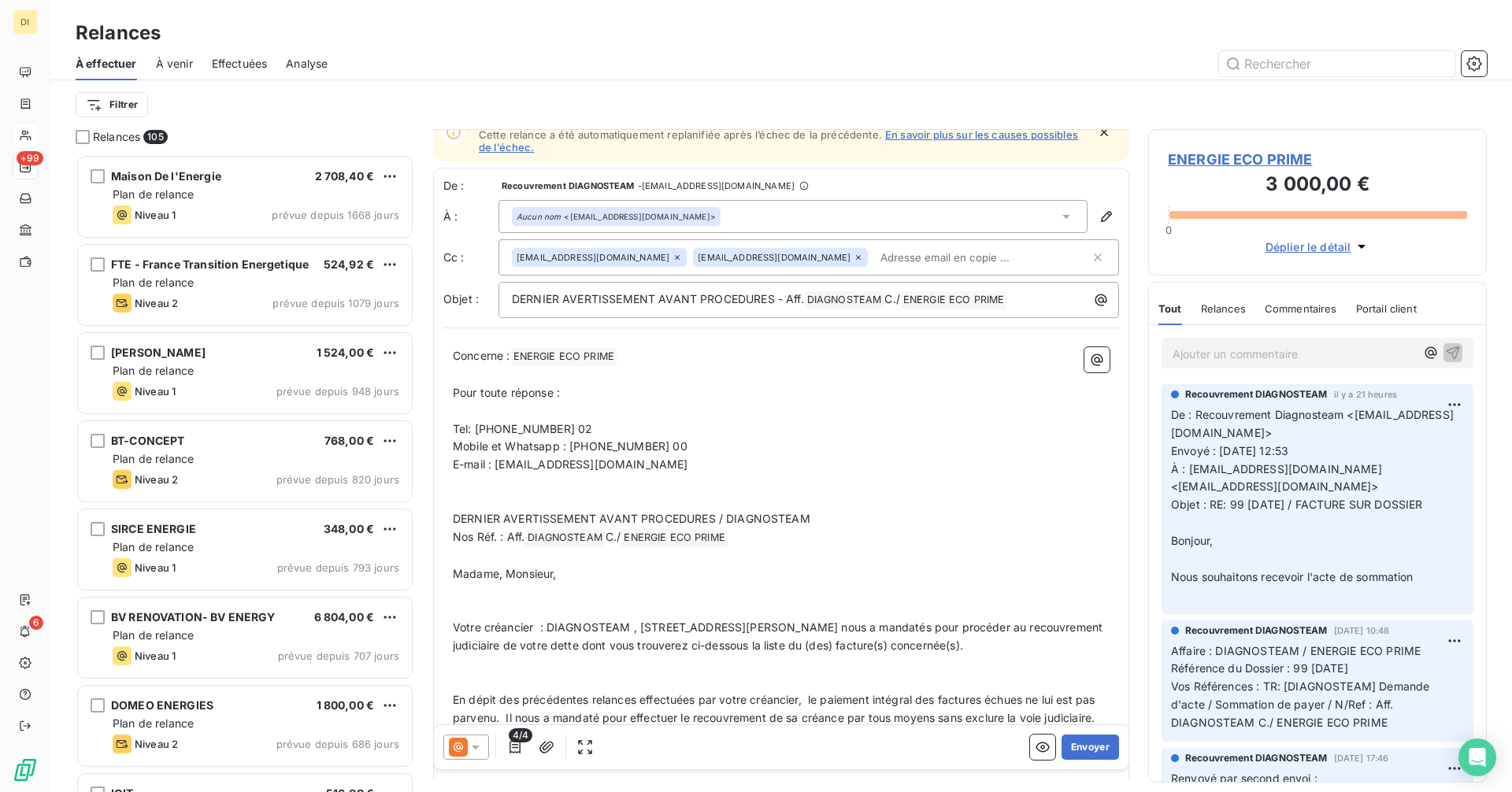
scroll to position [0, 0]
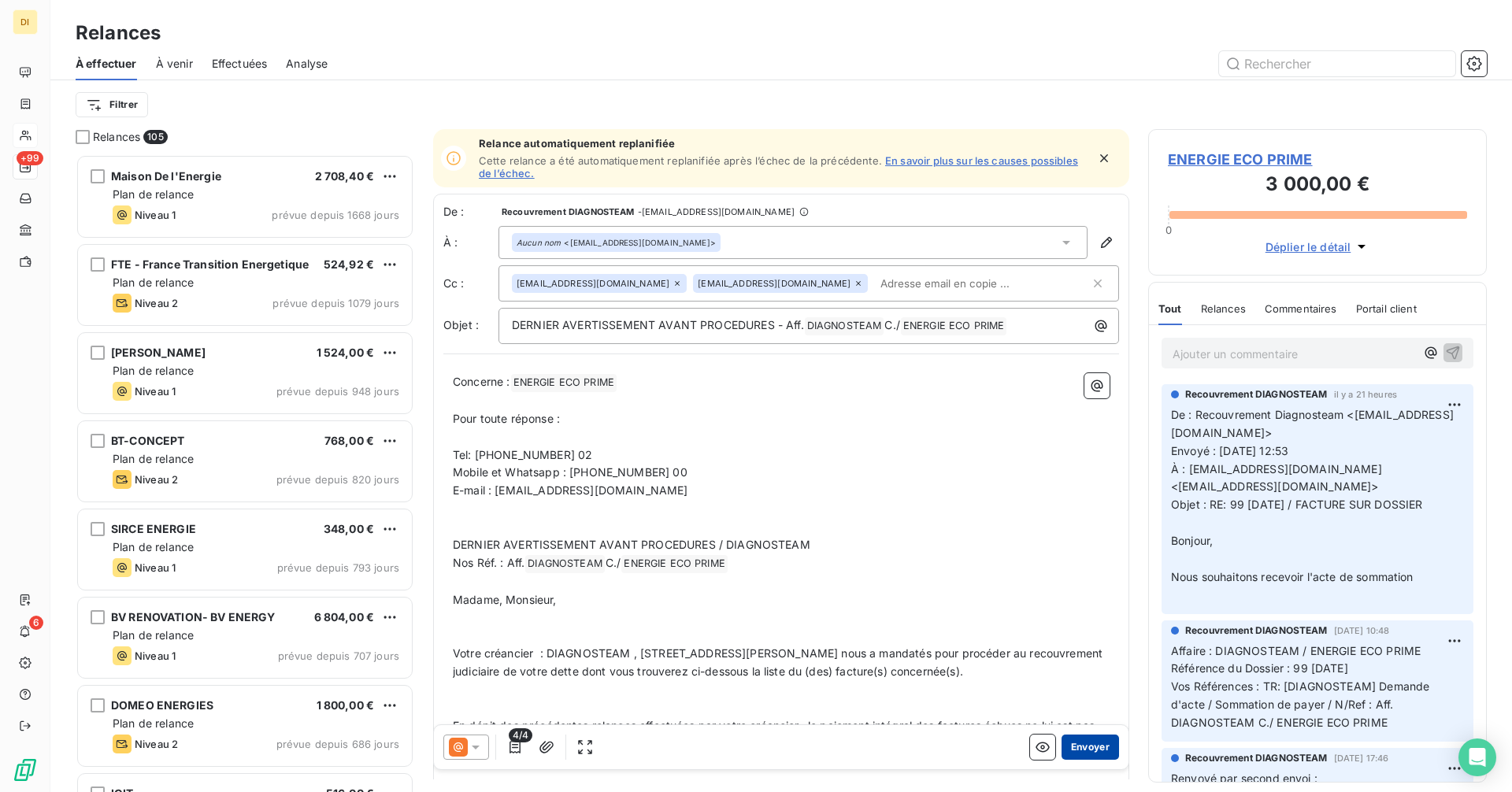
click at [1083, 752] on button "Envoyer" at bounding box center [1090, 748] width 58 height 26
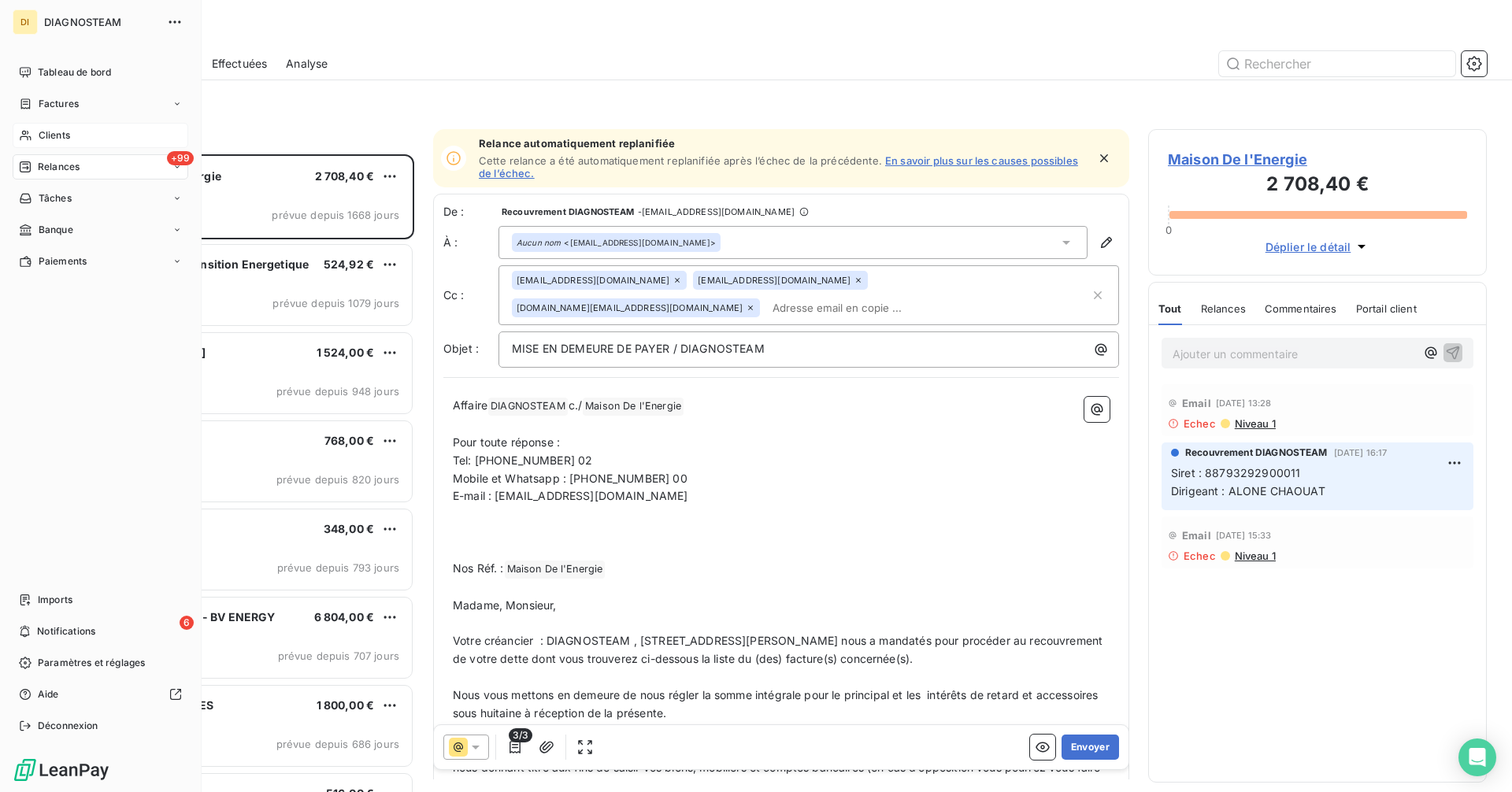
click at [53, 130] on span "Clients" at bounding box center [54, 135] width 31 height 14
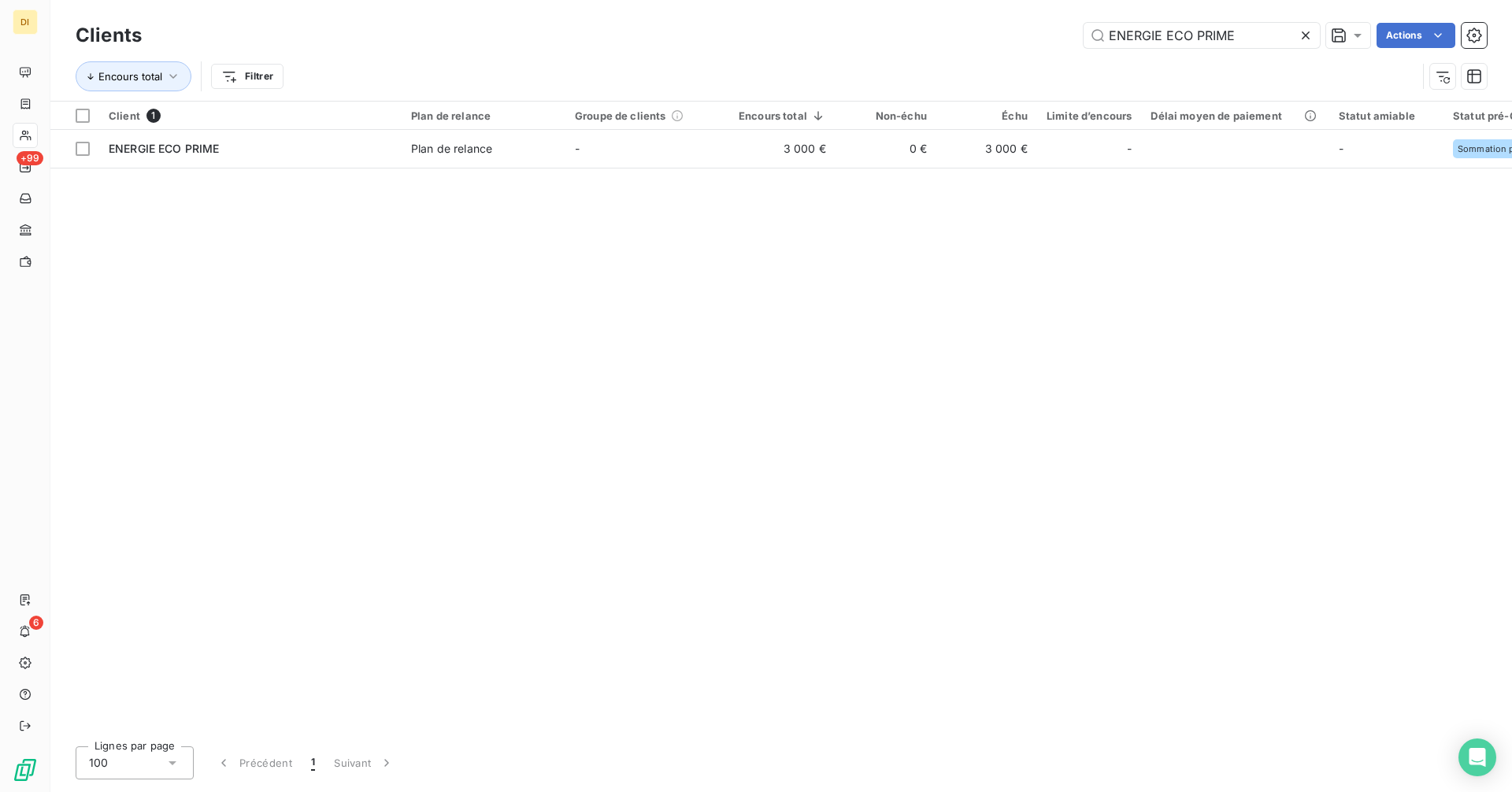
drag, startPoint x: 1248, startPoint y: 31, endPoint x: 929, endPoint y: 39, distance: 319.1
click at [929, 39] on div "ENERGIE ECO PRIME Actions" at bounding box center [823, 36] width 1326 height 26
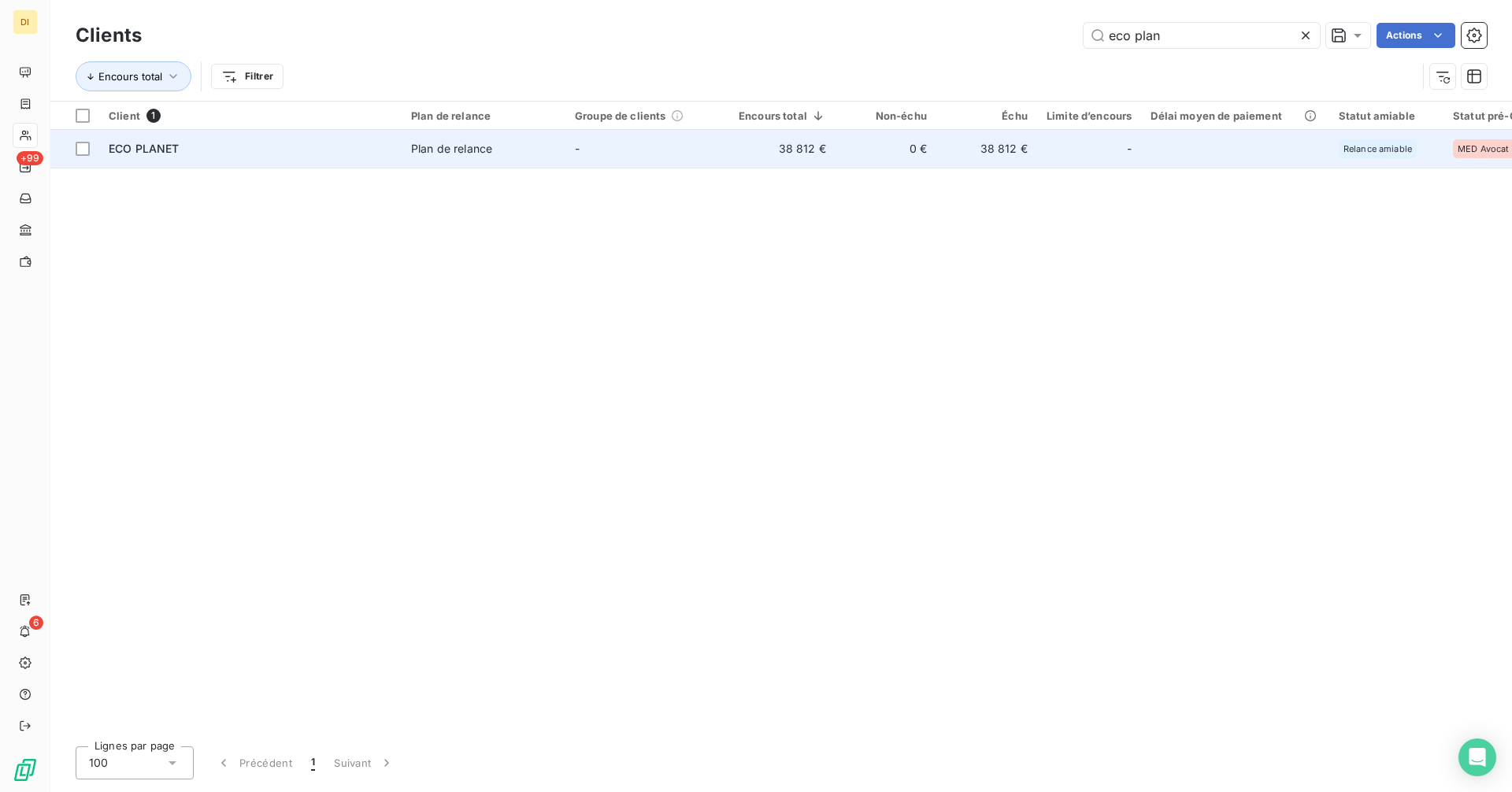
type input "eco plan"
click at [452, 147] on div "Plan de relance" at bounding box center [451, 149] width 81 height 16
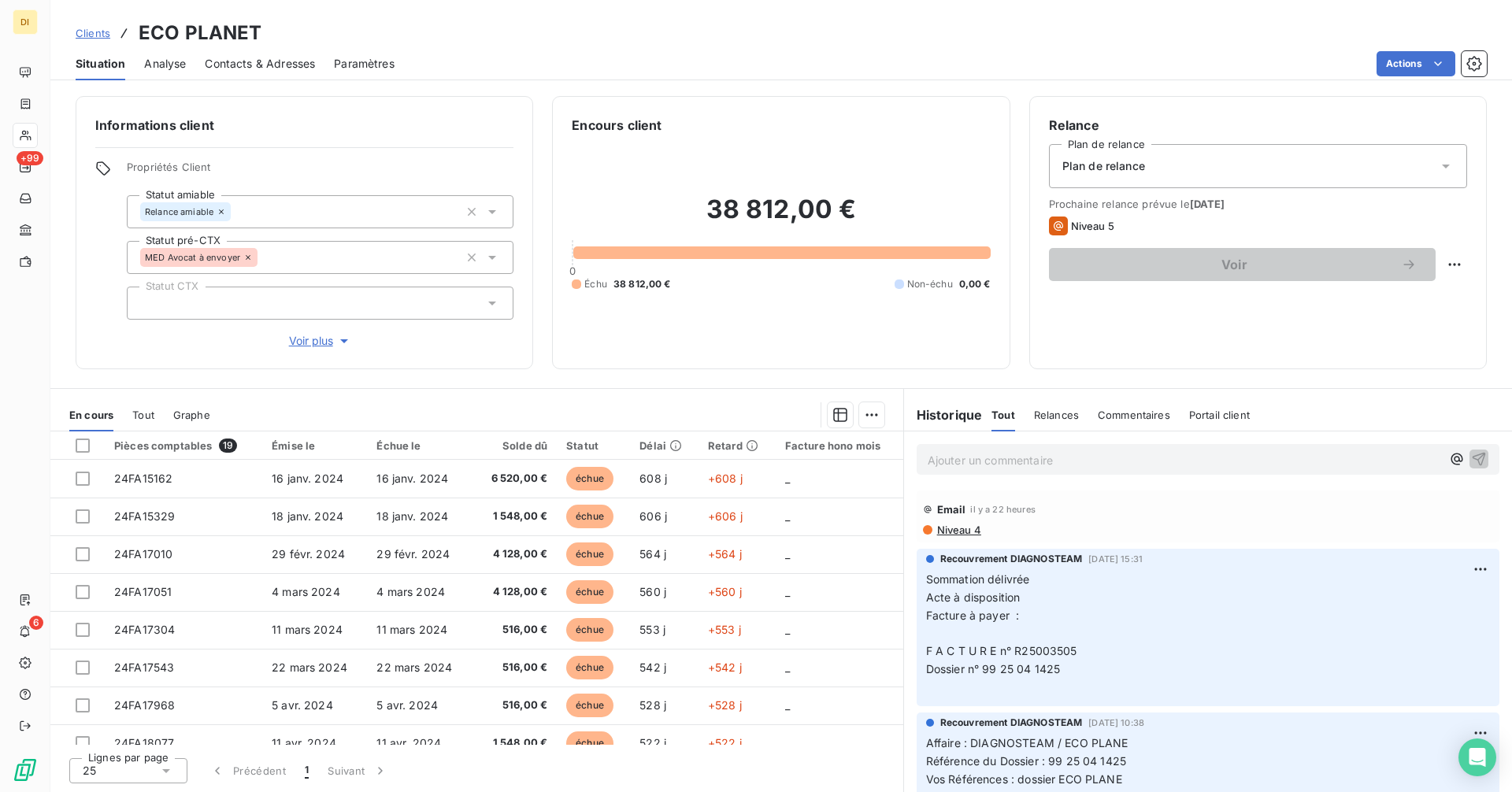
click at [1068, 453] on p "Ajouter un commentaire ﻿" at bounding box center [1185, 460] width 514 height 20
click at [1155, 458] on p "[URL][DOMAIN_NAME]" at bounding box center [1185, 459] width 514 height 18
click at [1127, 455] on p "[URL][DOMAIN_NAME]" at bounding box center [1185, 459] width 514 height 18
drag, startPoint x: 945, startPoint y: 455, endPoint x: 865, endPoint y: 458, distance: 80.1
click at [865, 458] on div "En cours Tout Graphe Pièces comptables 19 Émise le Échue le Solde dû Statut Dél…" at bounding box center [781, 590] width 1461 height 404
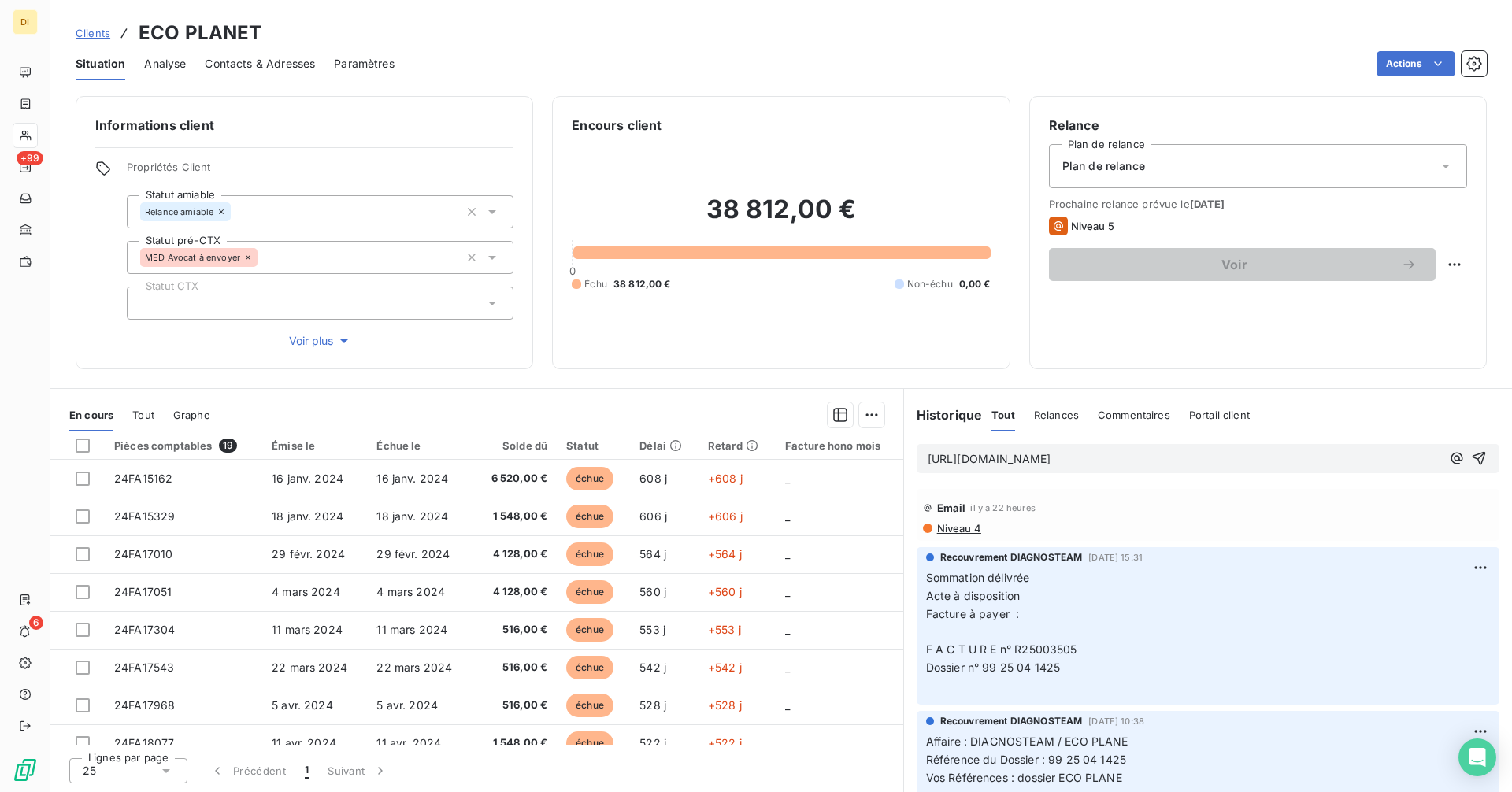
click at [1271, 470] on div "[URL][DOMAIN_NAME]" at bounding box center [1208, 459] width 583 height 29
click at [1269, 470] on div "[URL][DOMAIN_NAME]" at bounding box center [1208, 459] width 583 height 29
click at [1247, 462] on p "[URL][DOMAIN_NAME]" at bounding box center [1185, 459] width 514 height 18
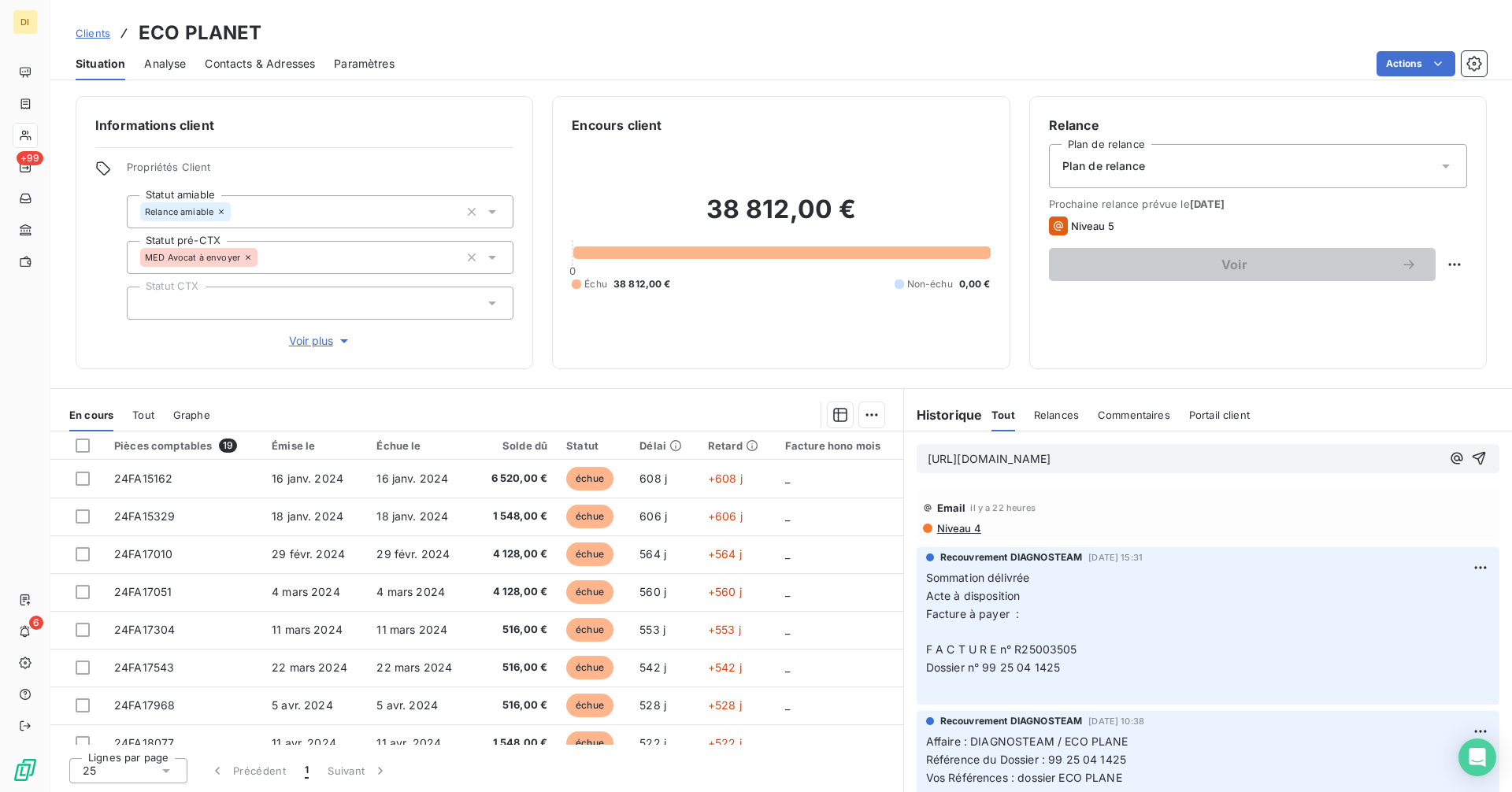
click at [1247, 461] on p "[URL][DOMAIN_NAME]" at bounding box center [1185, 459] width 514 height 18
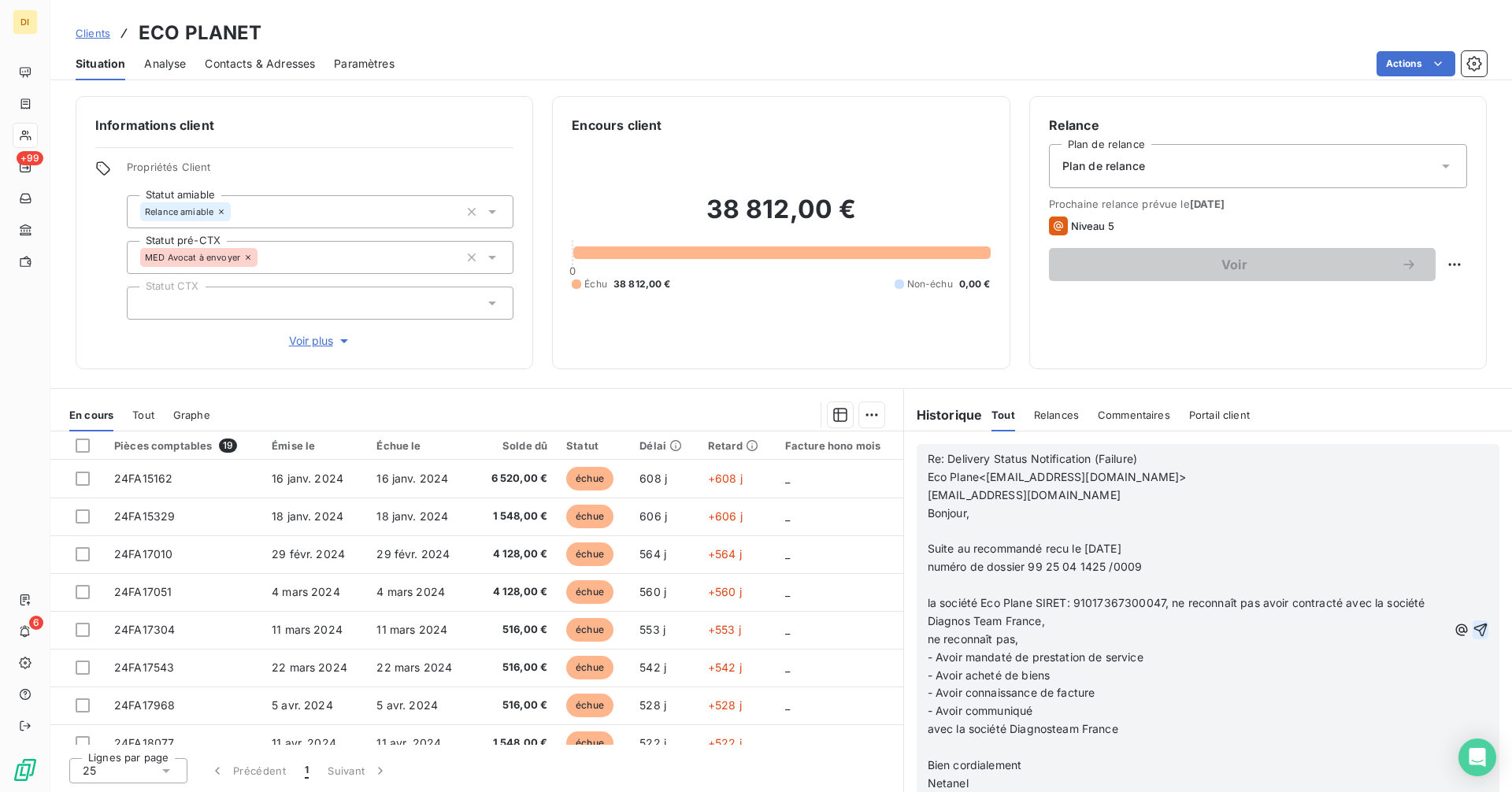
click at [1474, 629] on icon "button" at bounding box center [1481, 630] width 14 height 14
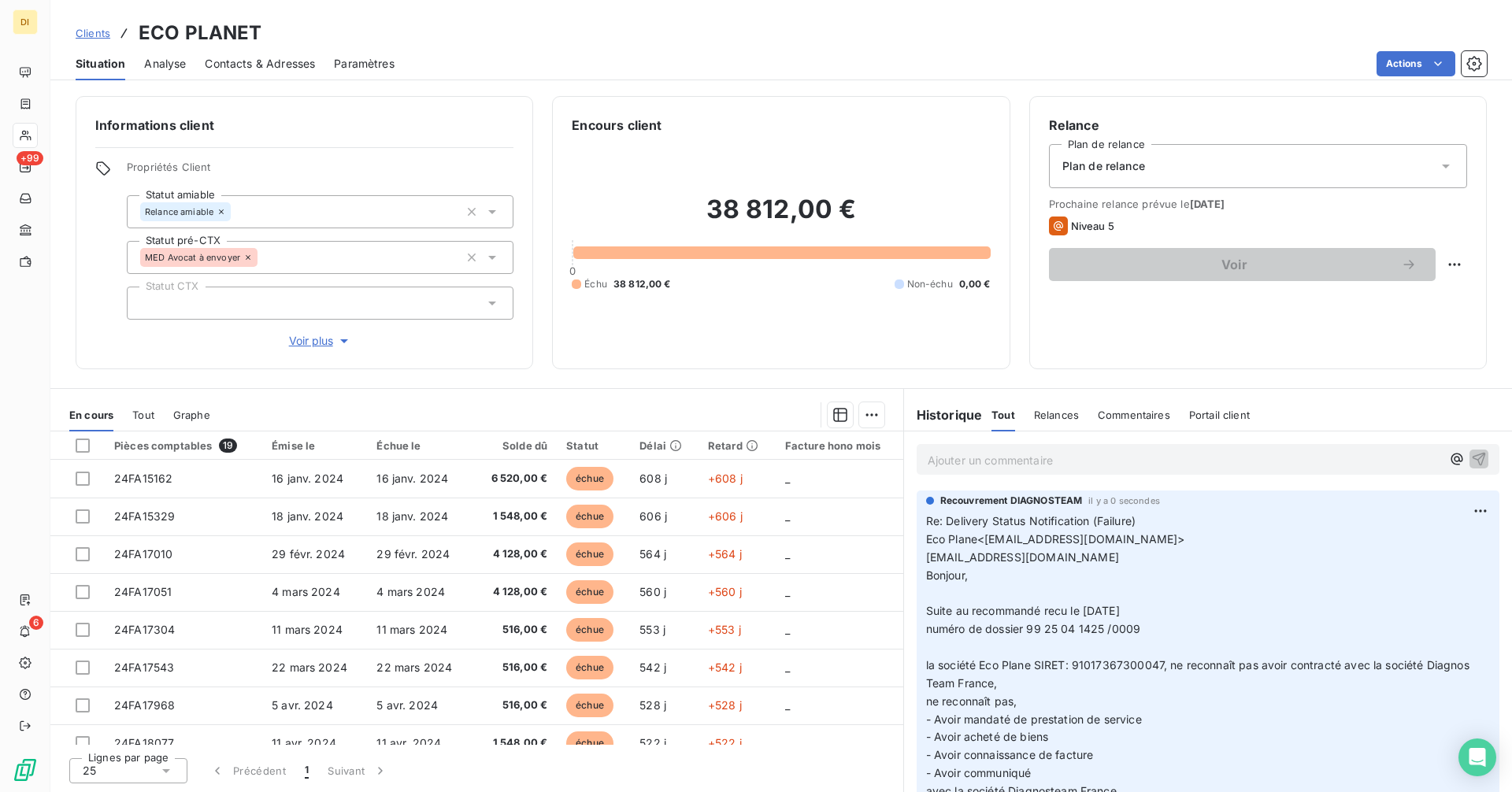
click at [89, 36] on span "Clients" at bounding box center [93, 32] width 35 height 13
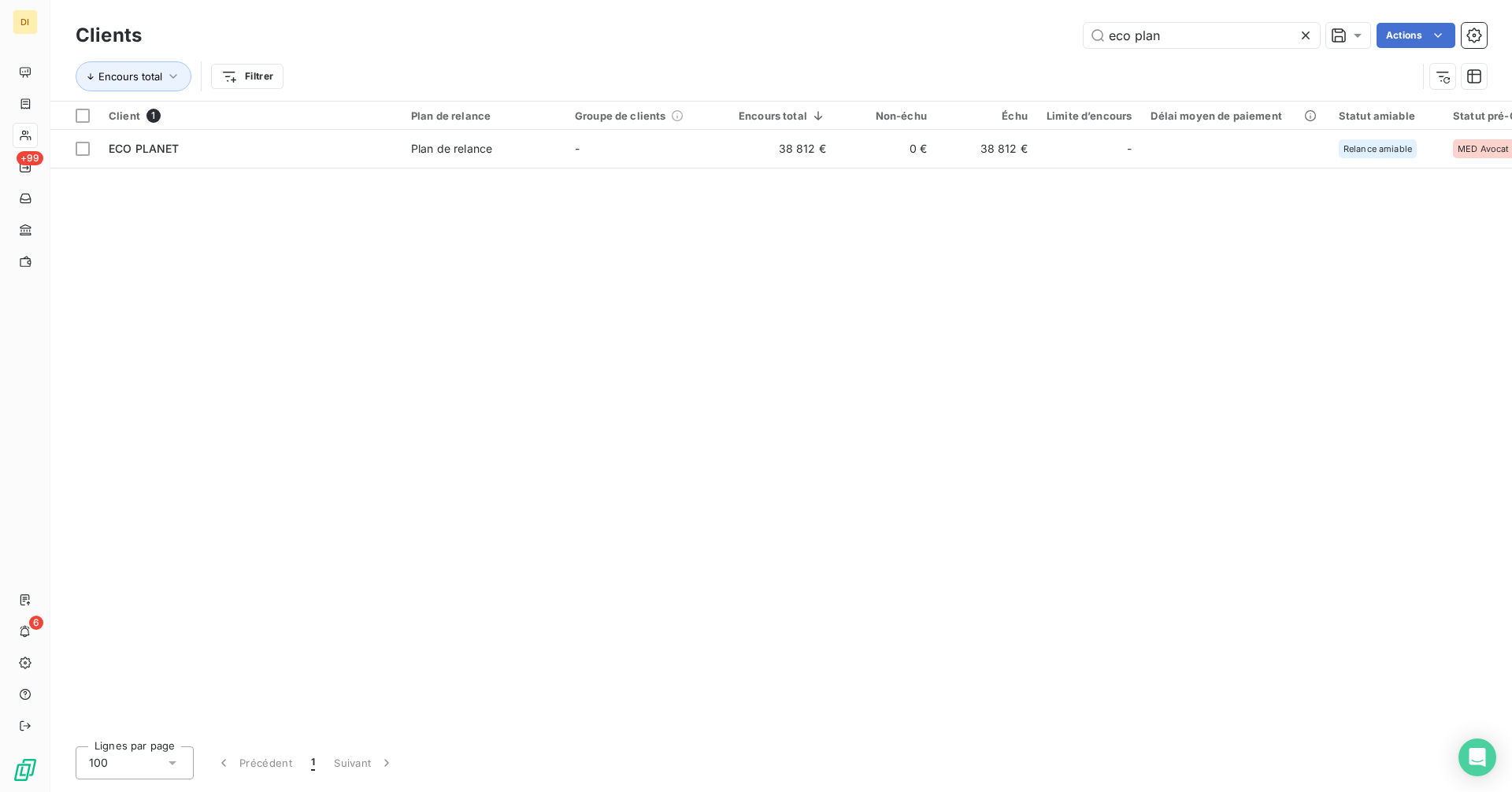
drag, startPoint x: 1220, startPoint y: 38, endPoint x: 1014, endPoint y: 39, distance: 206.0
click at [1014, 39] on div "eco plan Actions" at bounding box center [823, 36] width 1326 height 26
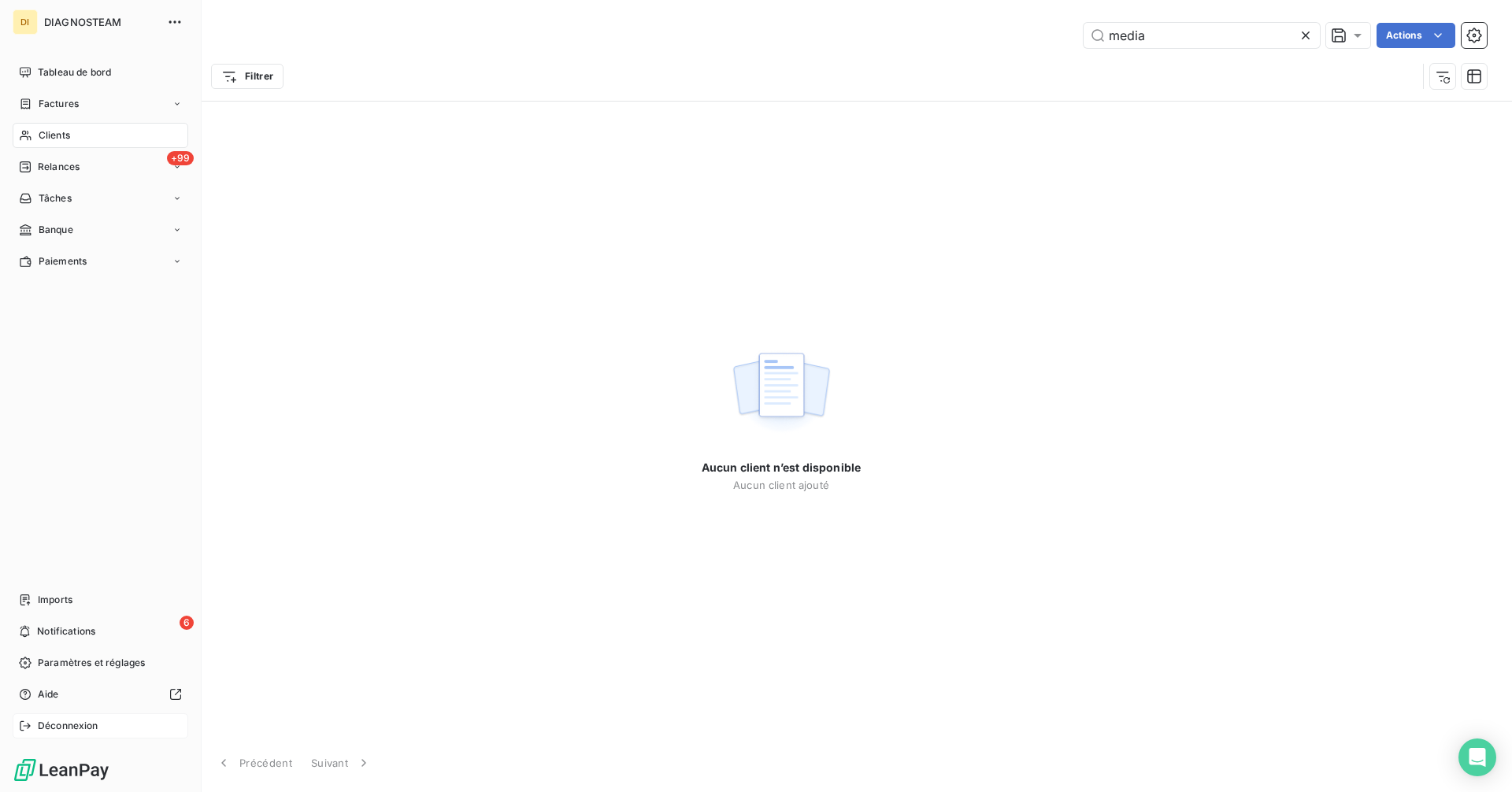
type input "media"
click at [80, 725] on span "Déconnexion" at bounding box center [67, 726] width 60 height 14
